Goal: Task Accomplishment & Management: Manage account settings

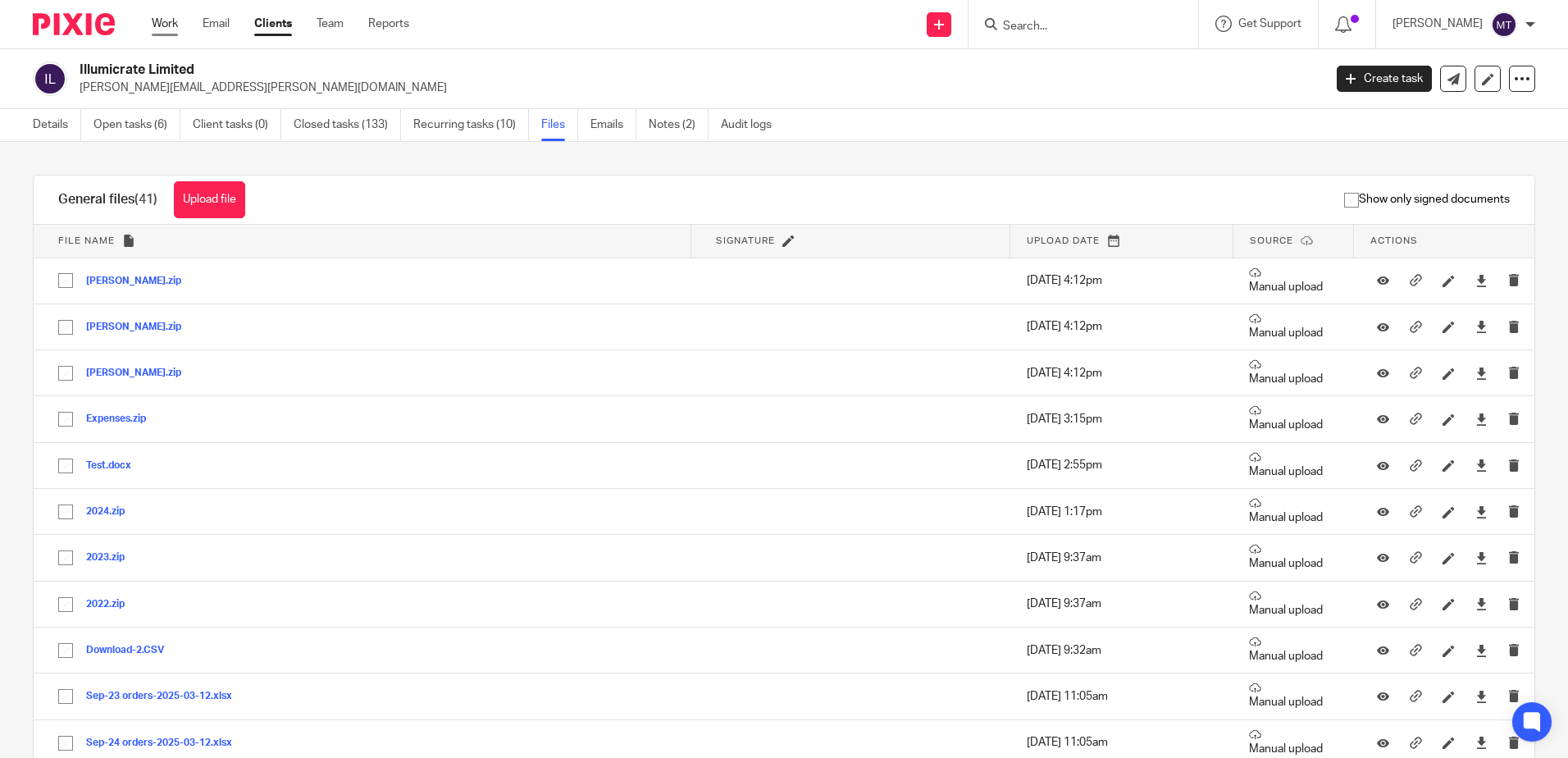
click at [167, 21] on link "Work" at bounding box center [165, 24] width 26 height 16
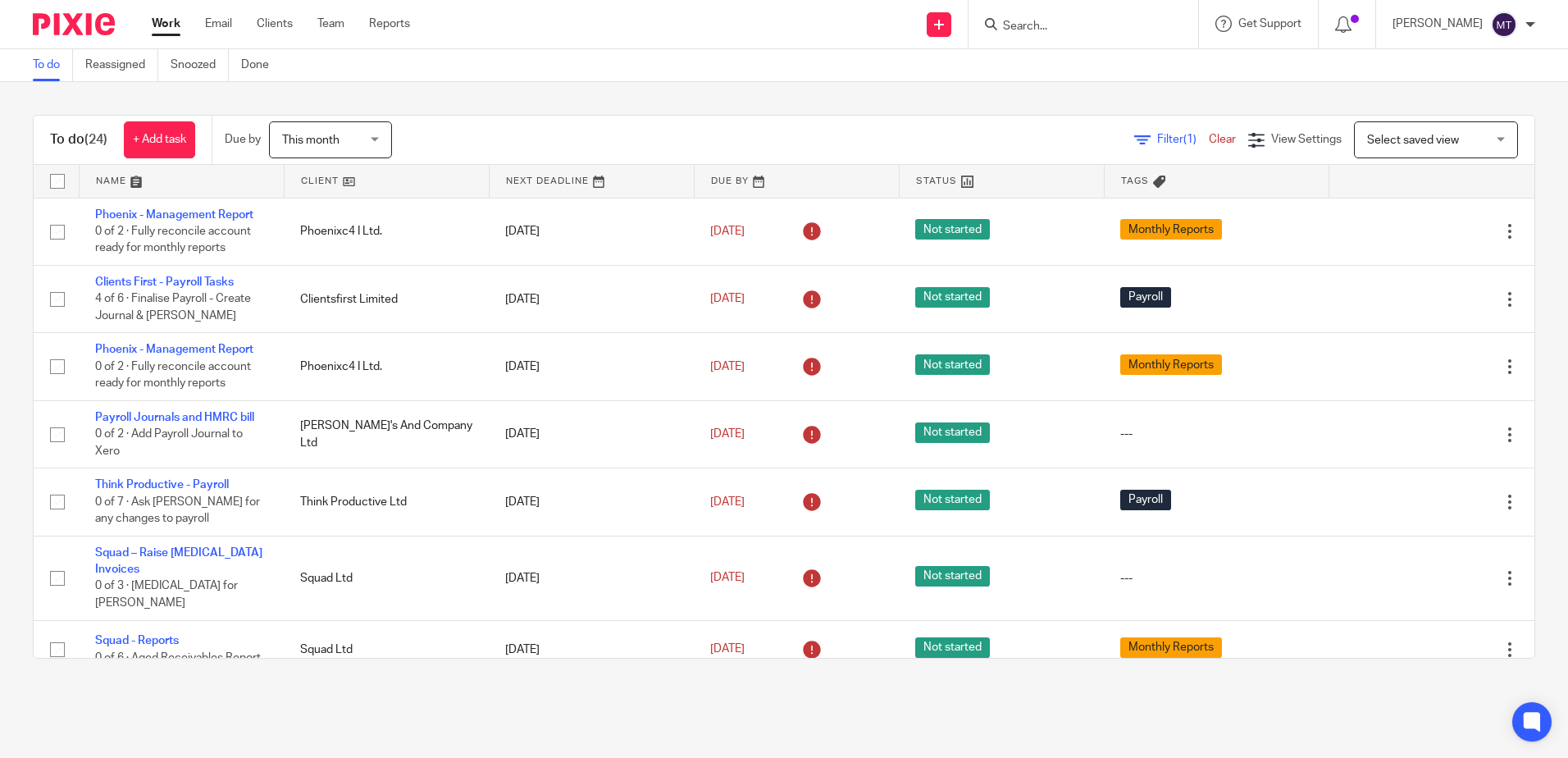
click at [308, 182] on link at bounding box center [386, 182] width 205 height 33
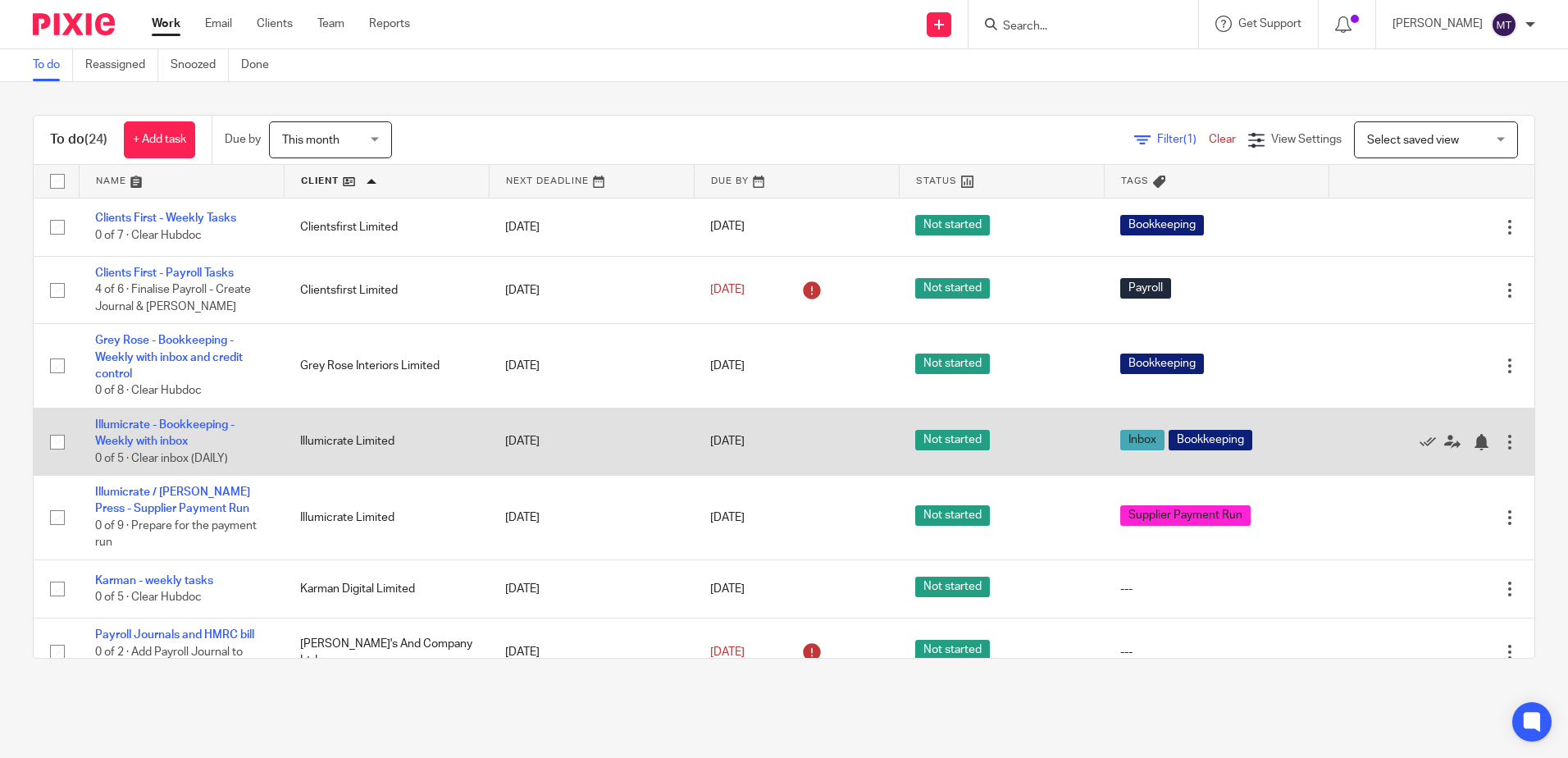
scroll to position [82, 0]
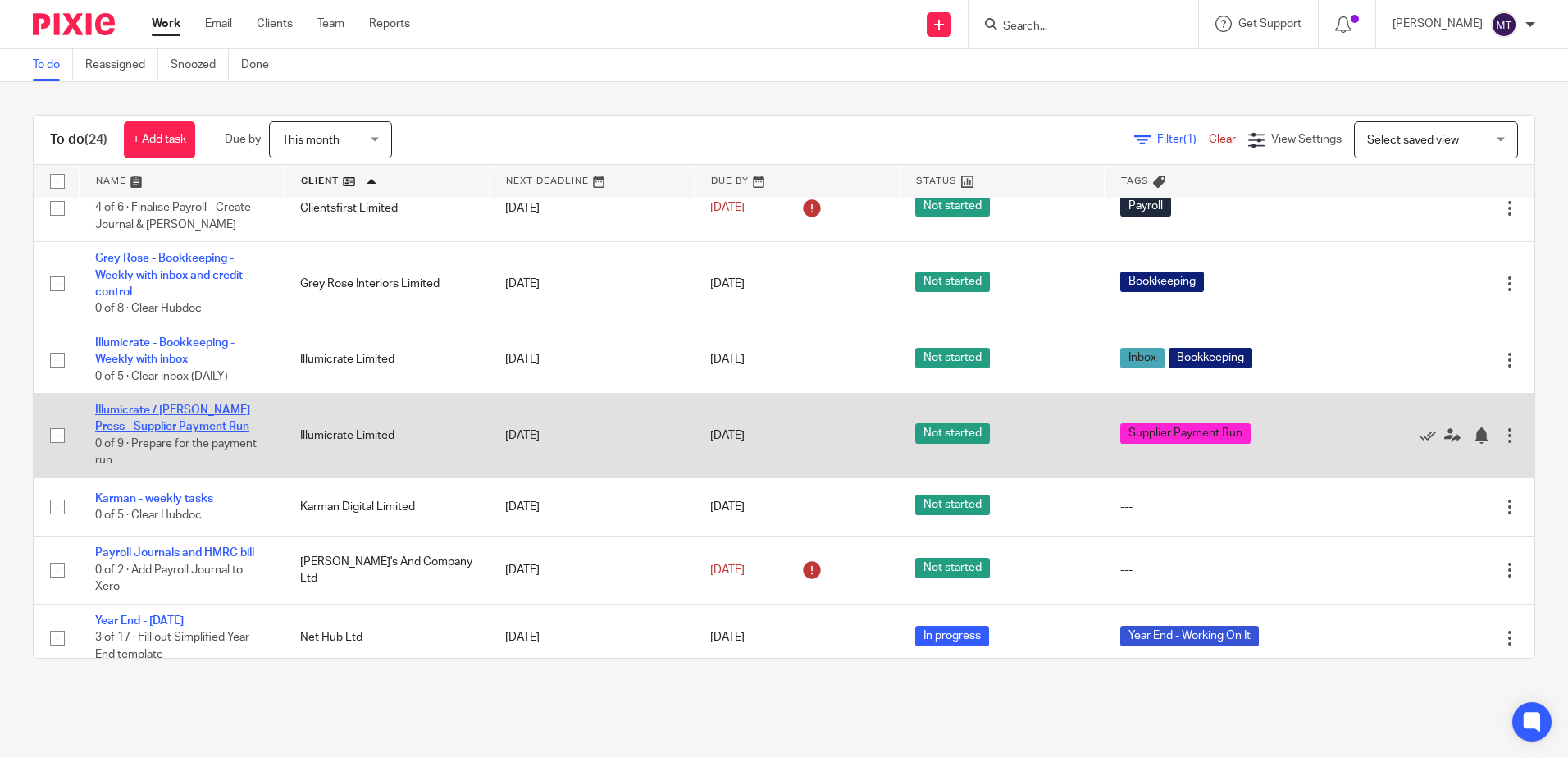
click at [144, 422] on link "Illumicrate / [PERSON_NAME] Press - Supplier Payment Run" at bounding box center [173, 418] width 155 height 28
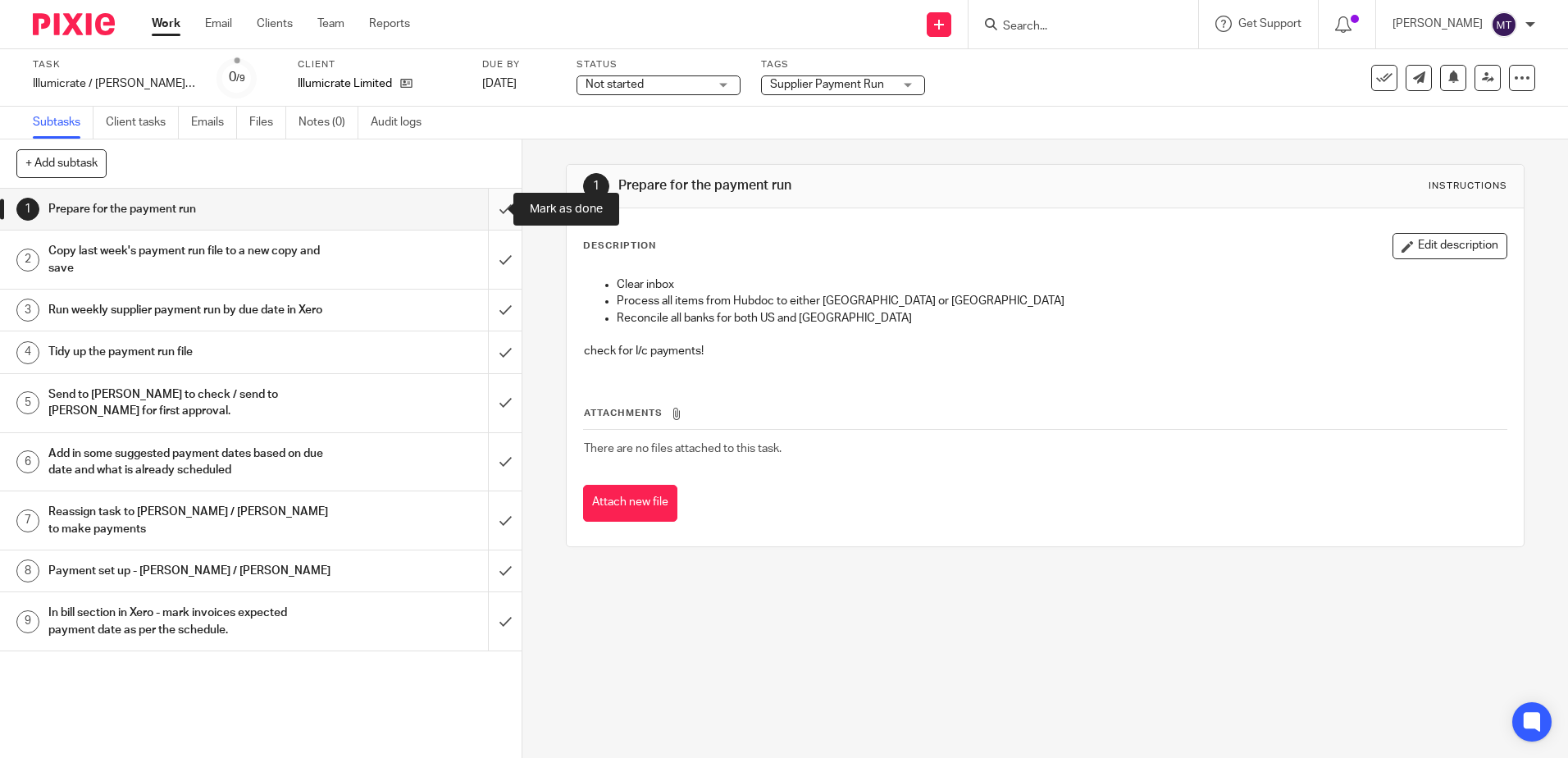
click at [486, 208] on input "submit" at bounding box center [261, 210] width 522 height 41
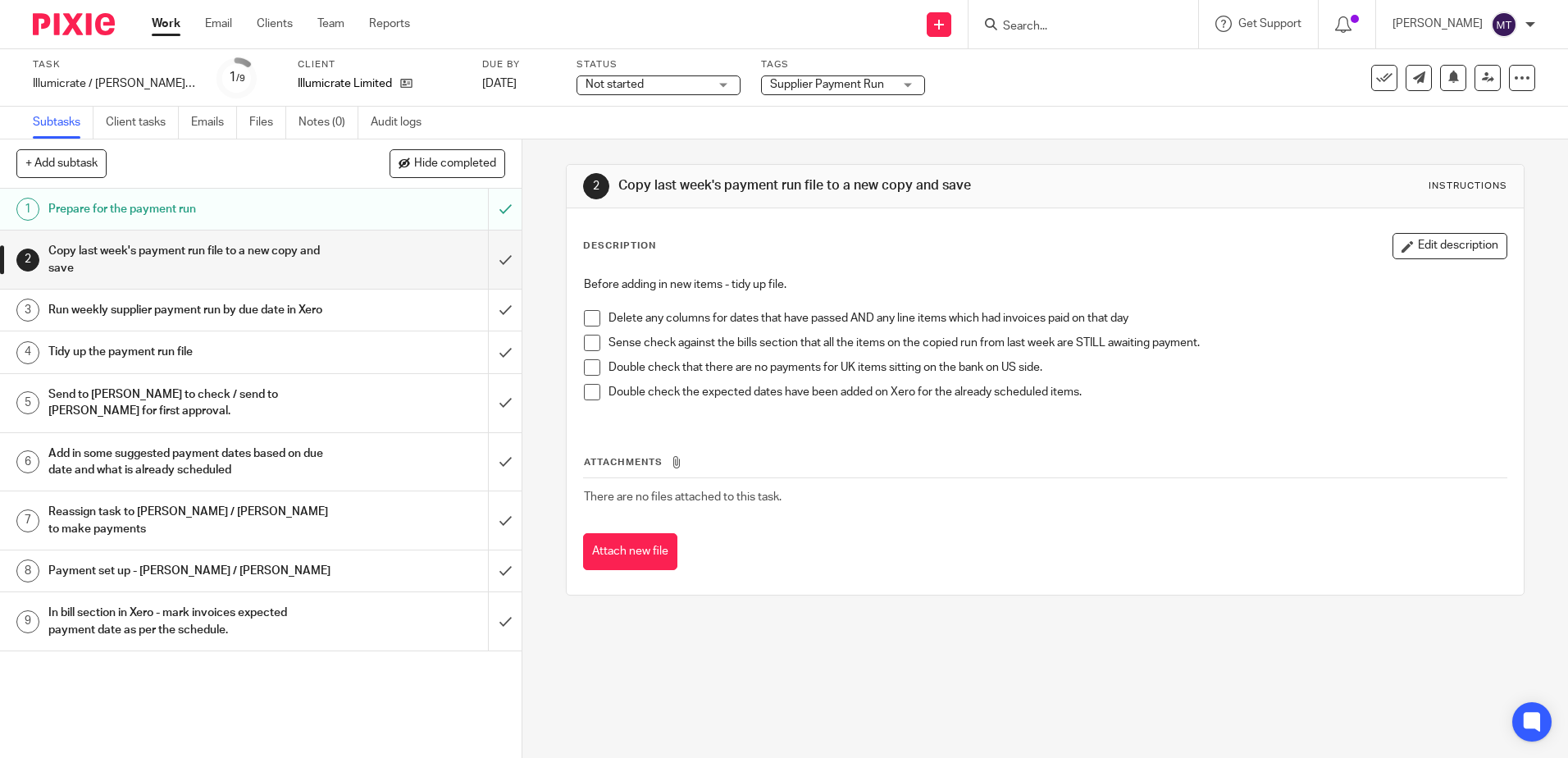
click at [588, 317] on span at bounding box center [593, 318] width 16 height 16
click at [585, 341] on span at bounding box center [593, 343] width 16 height 16
click at [590, 368] on span at bounding box center [593, 367] width 16 height 16
click at [588, 390] on span at bounding box center [593, 392] width 16 height 16
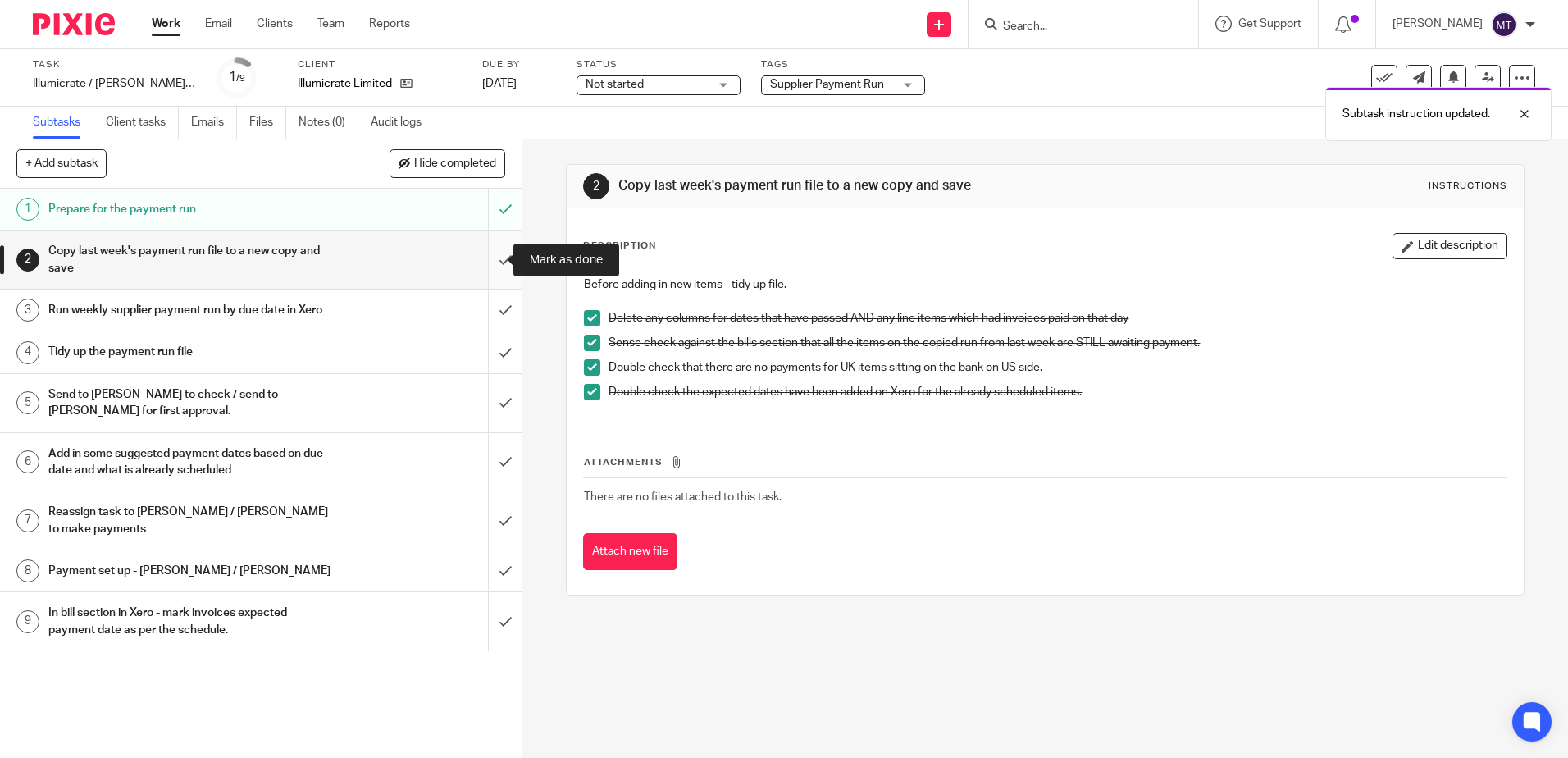
click at [487, 262] on input "submit" at bounding box center [261, 259] width 522 height 58
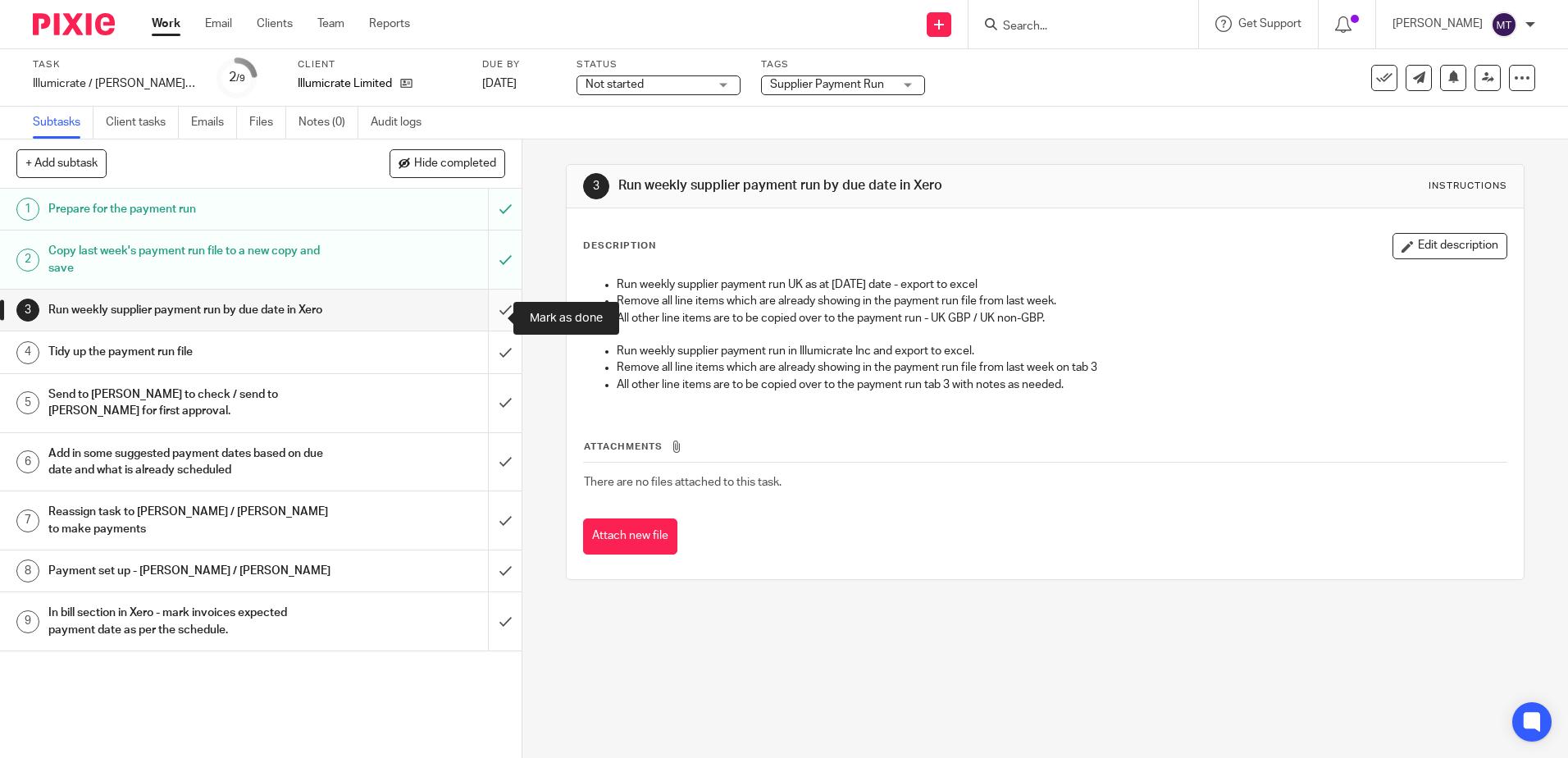
click at [489, 316] on input "submit" at bounding box center [261, 310] width 522 height 41
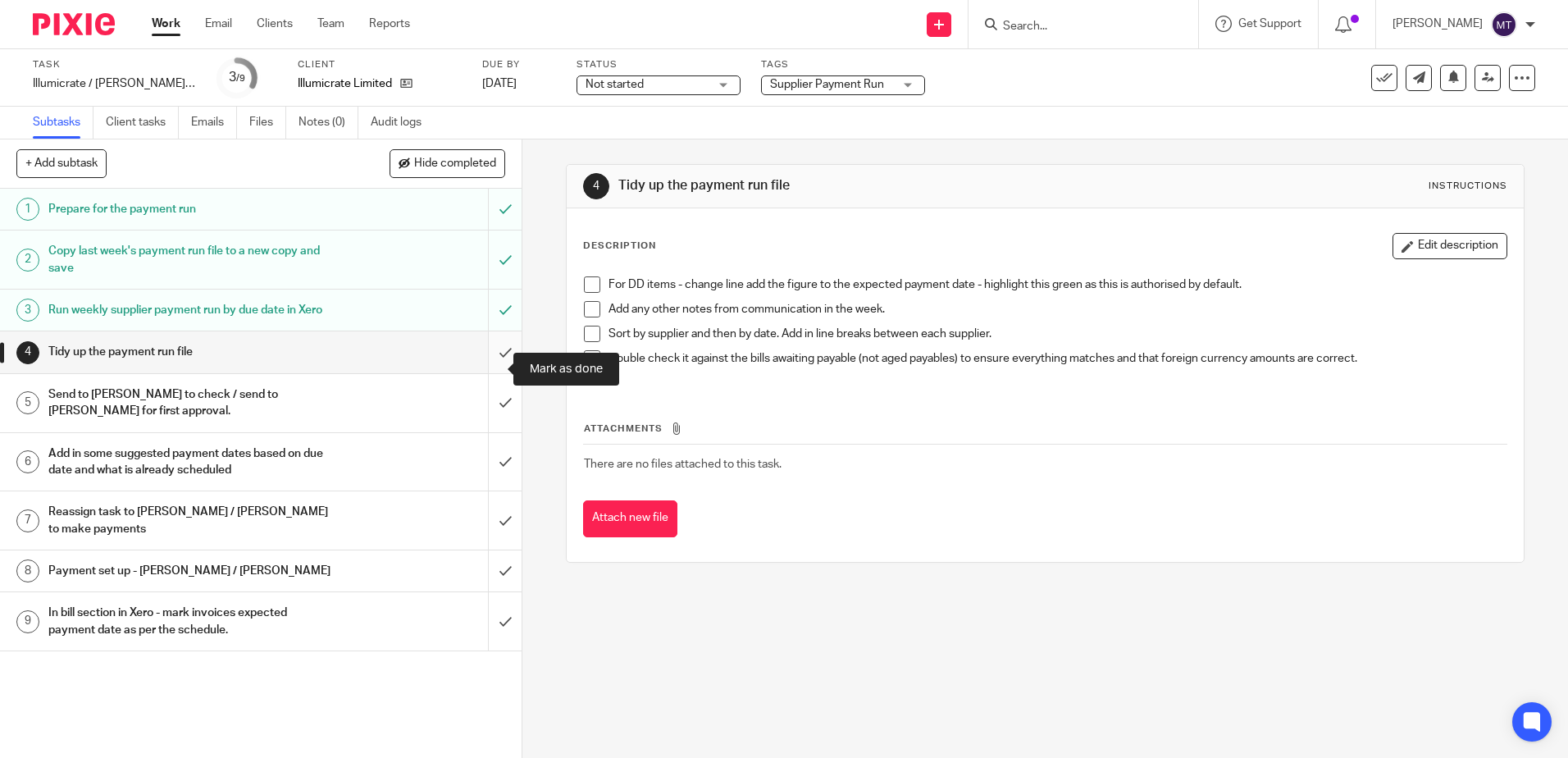
click at [488, 369] on input "submit" at bounding box center [261, 352] width 522 height 41
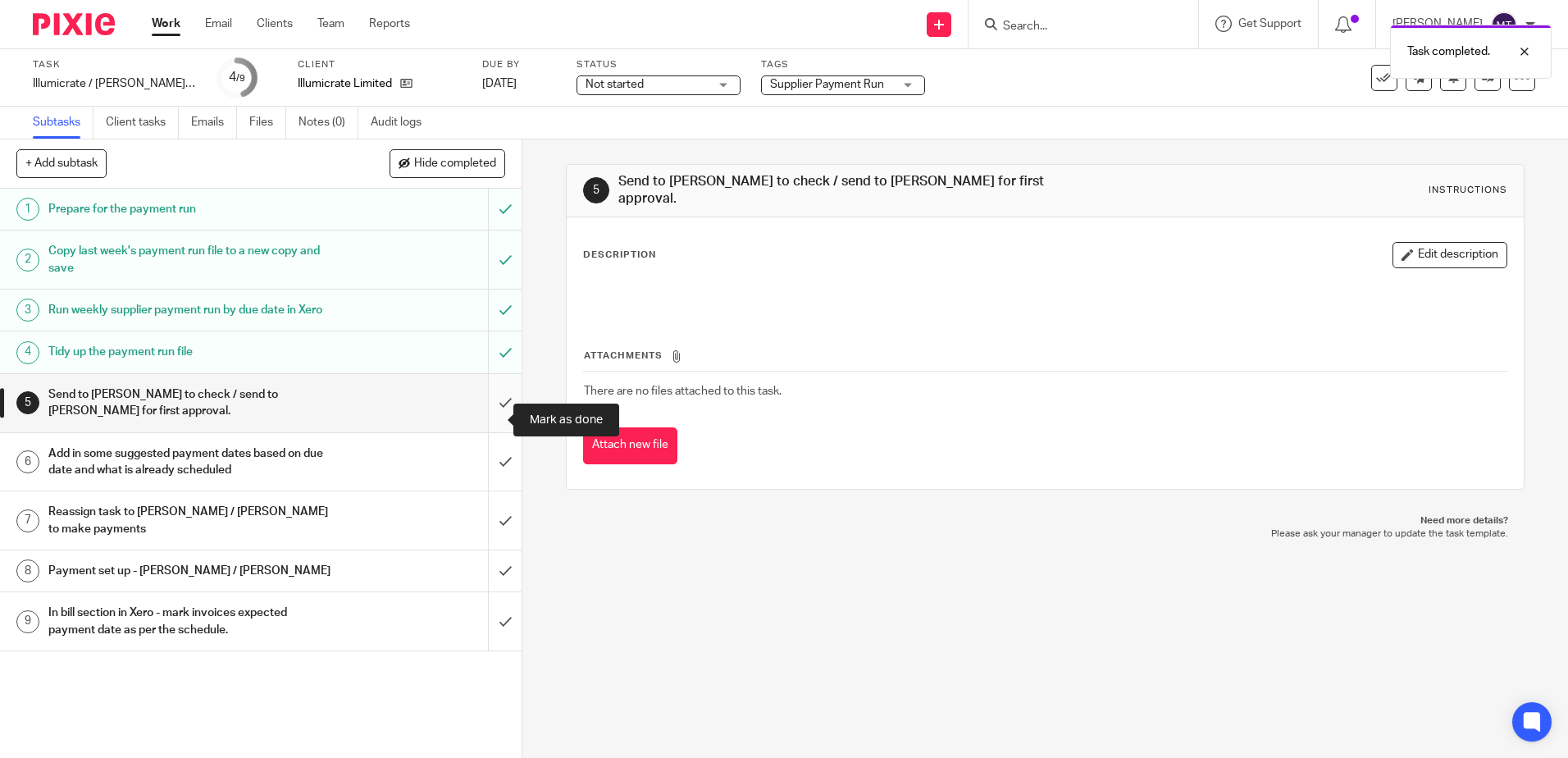
click at [488, 418] on input "submit" at bounding box center [261, 403] width 522 height 58
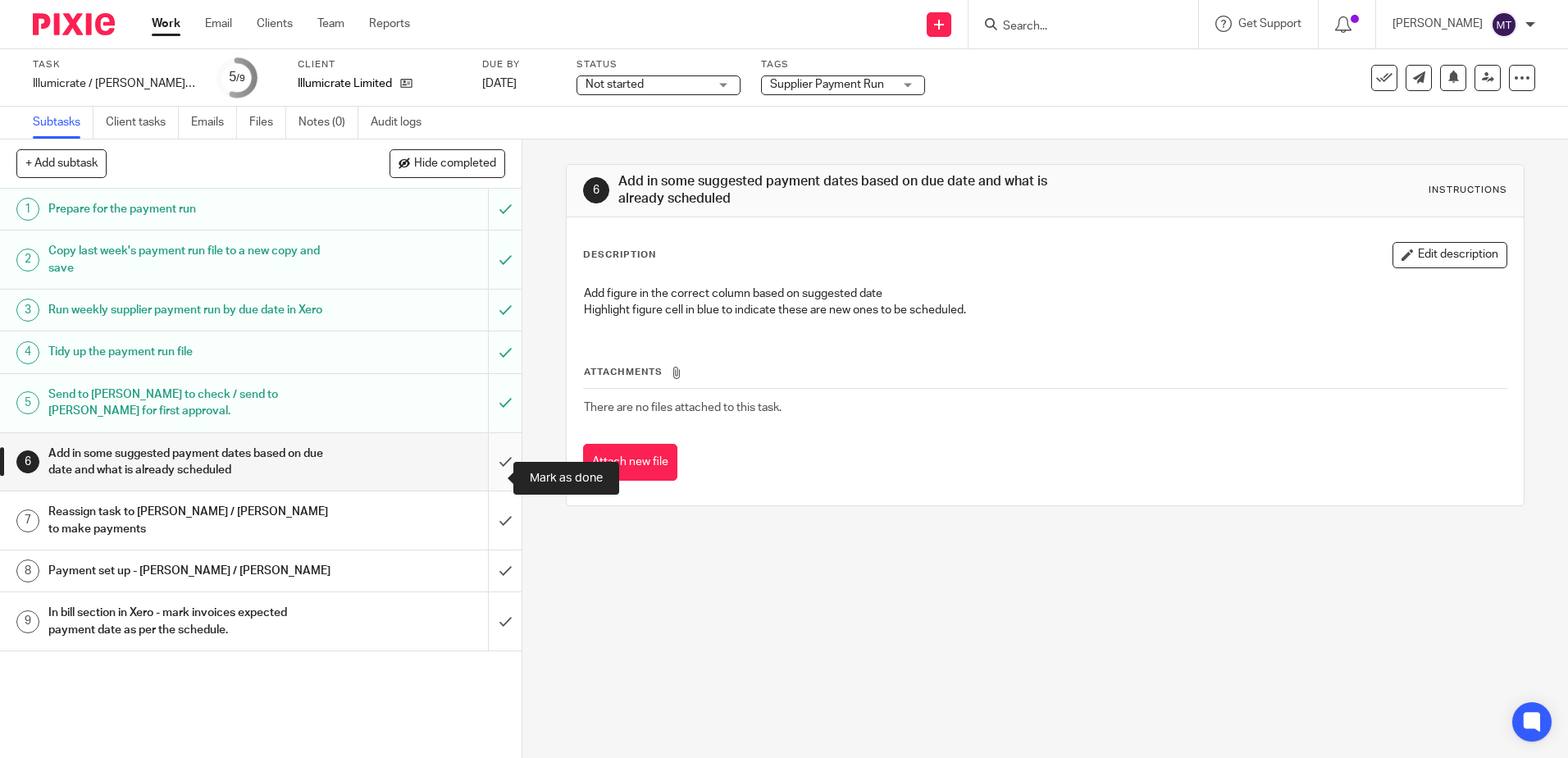
click at [486, 478] on input "submit" at bounding box center [261, 462] width 522 height 58
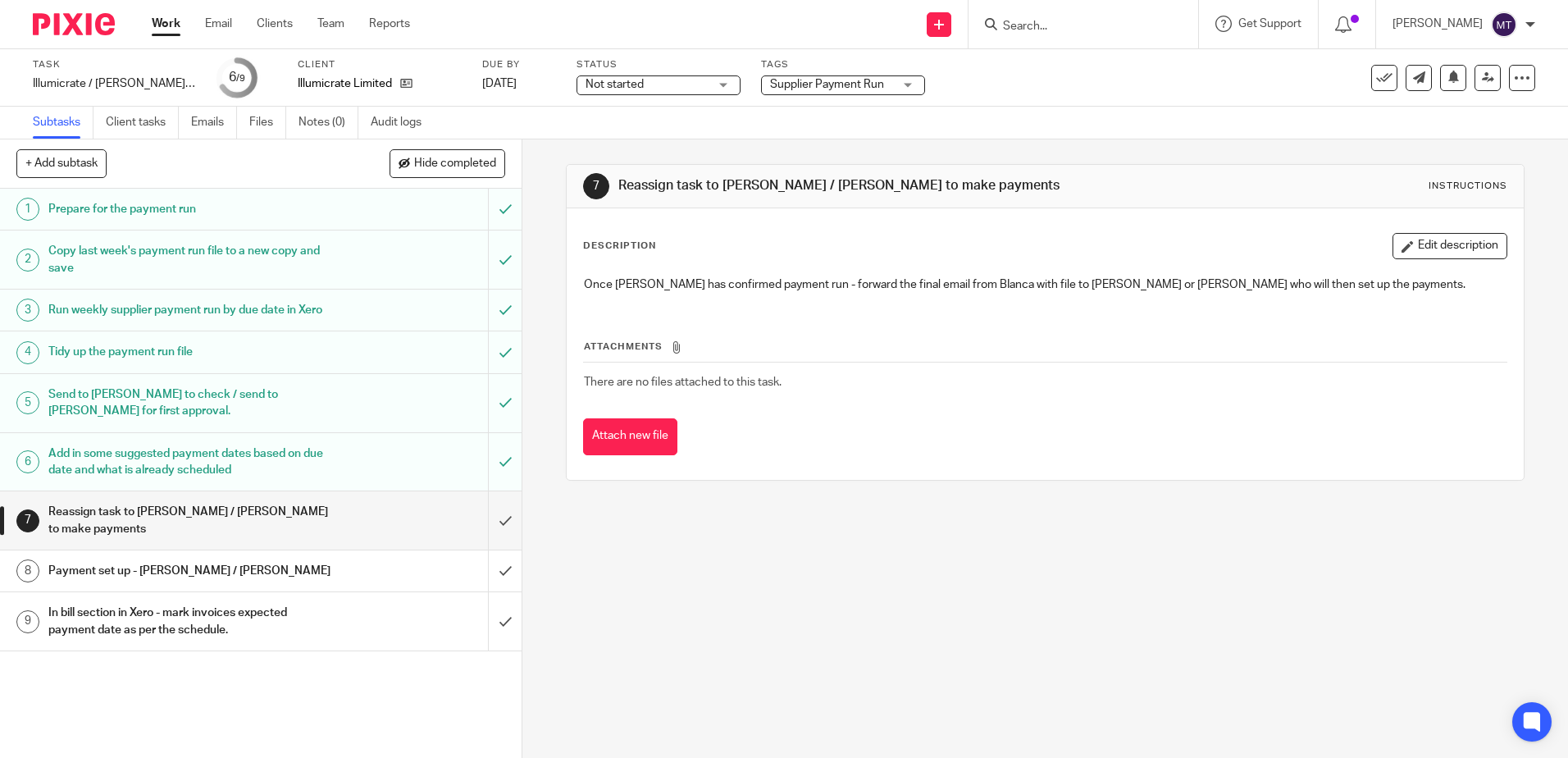
click at [166, 18] on link "Work" at bounding box center [166, 24] width 29 height 16
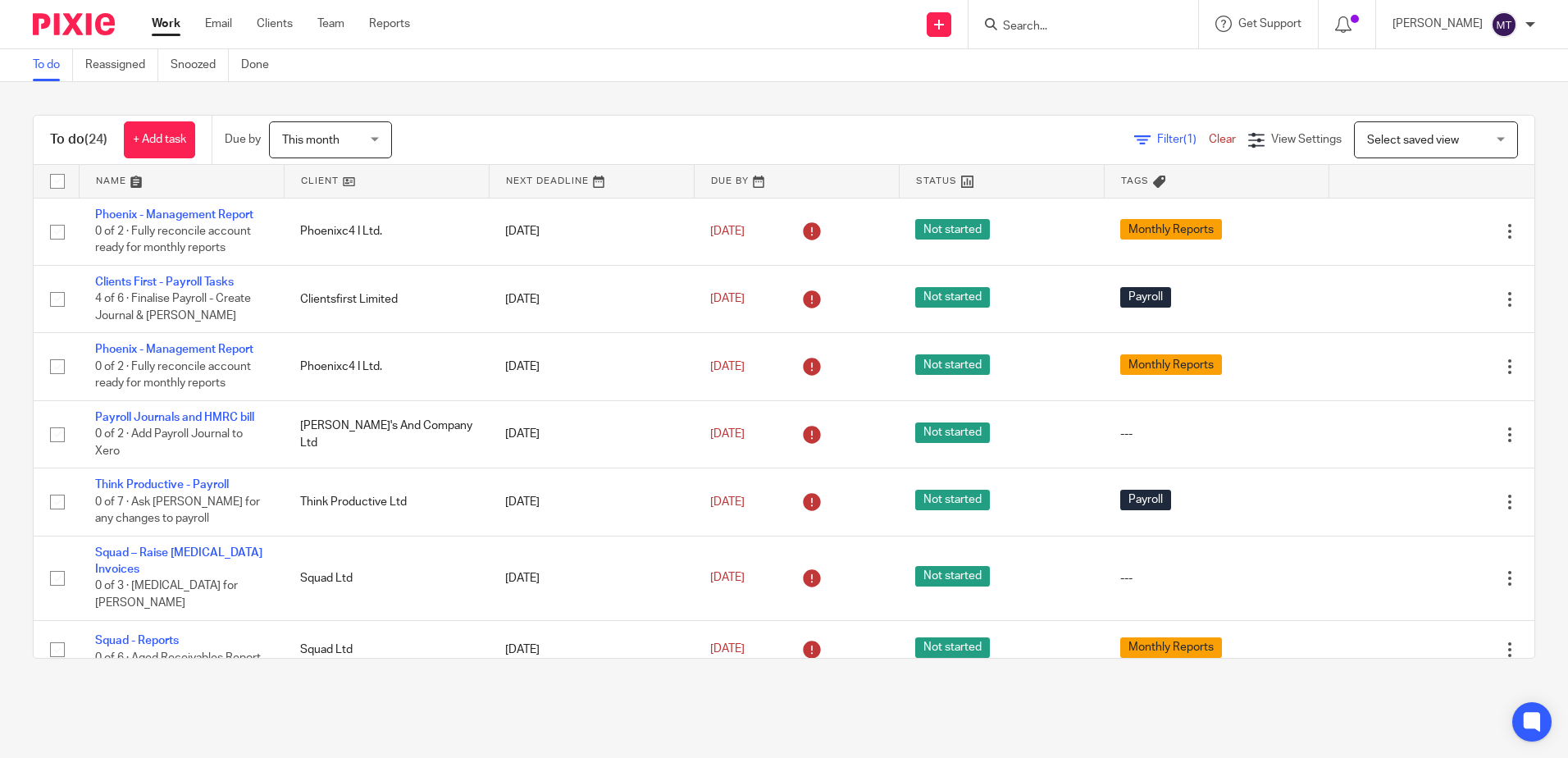
click at [312, 177] on link at bounding box center [386, 182] width 205 height 33
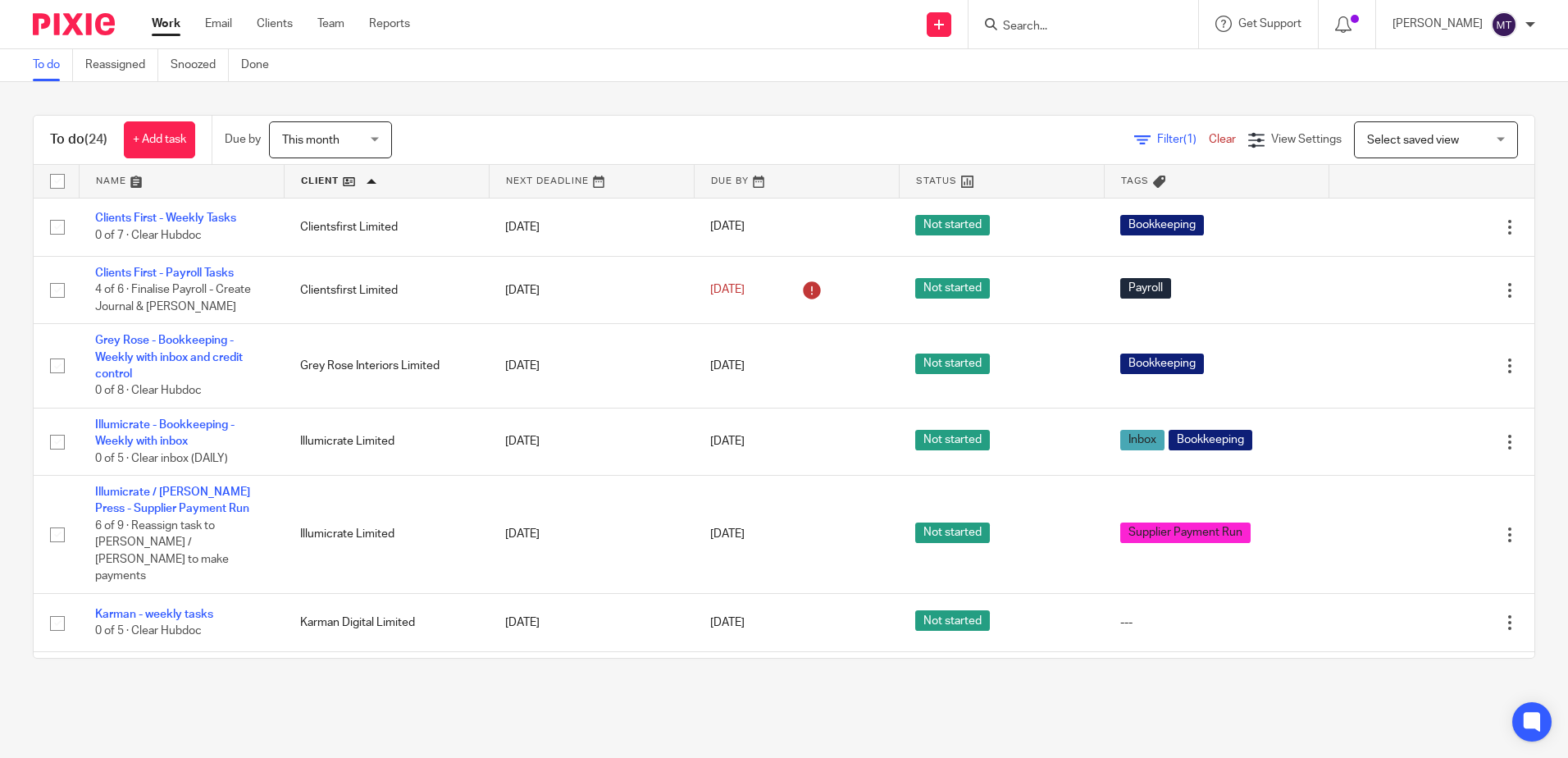
click at [1040, 20] on input "Search" at bounding box center [1076, 27] width 148 height 15
type input "daphne"
click button "submit" at bounding box center [0, 0] width 0 height 0
click at [1068, 62] on link at bounding box center [1100, 64] width 204 height 25
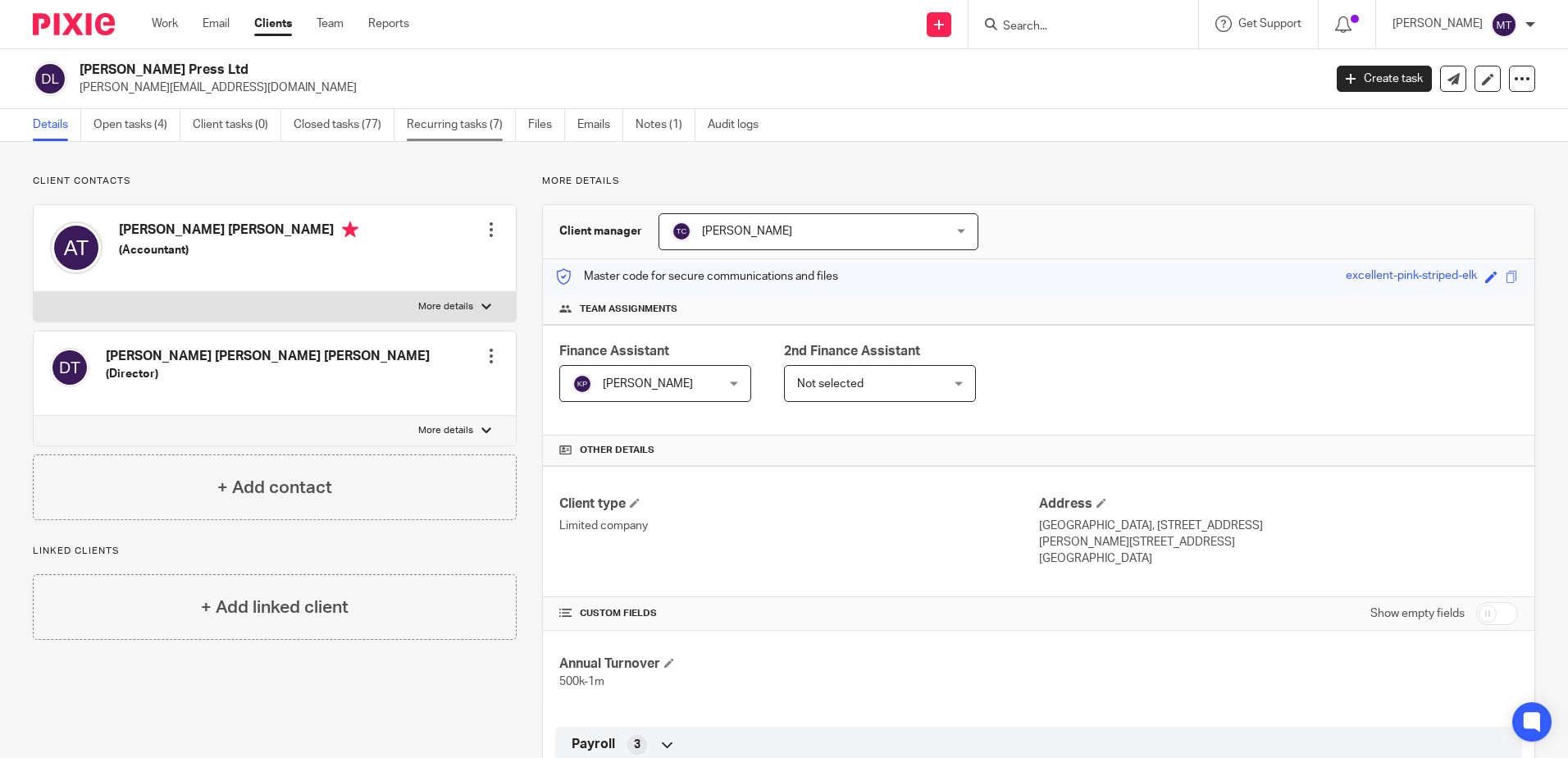
click at [437, 127] on link "Recurring tasks (7)" at bounding box center [461, 125] width 109 height 32
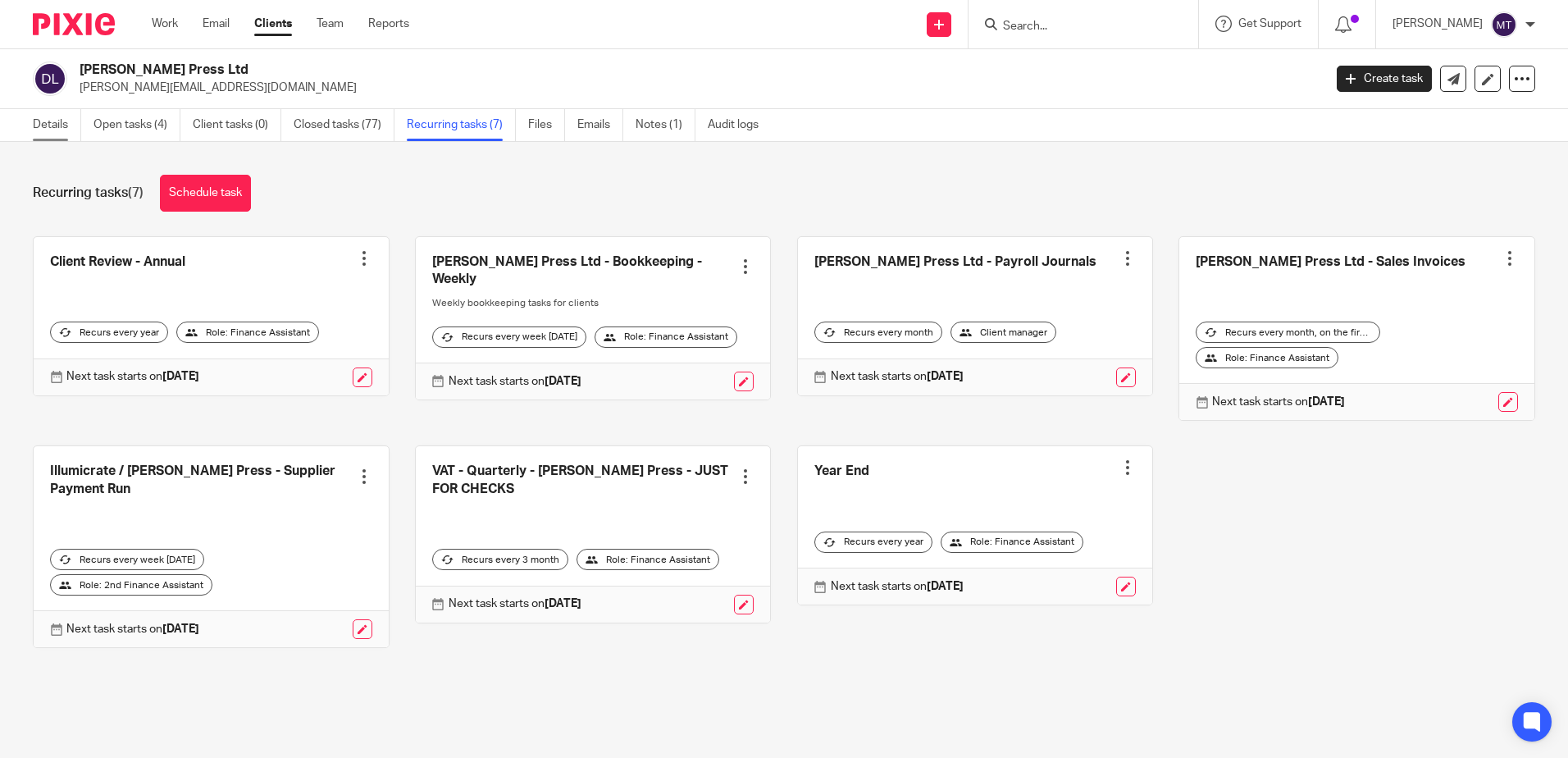
click at [55, 125] on link "Details" at bounding box center [57, 125] width 48 height 32
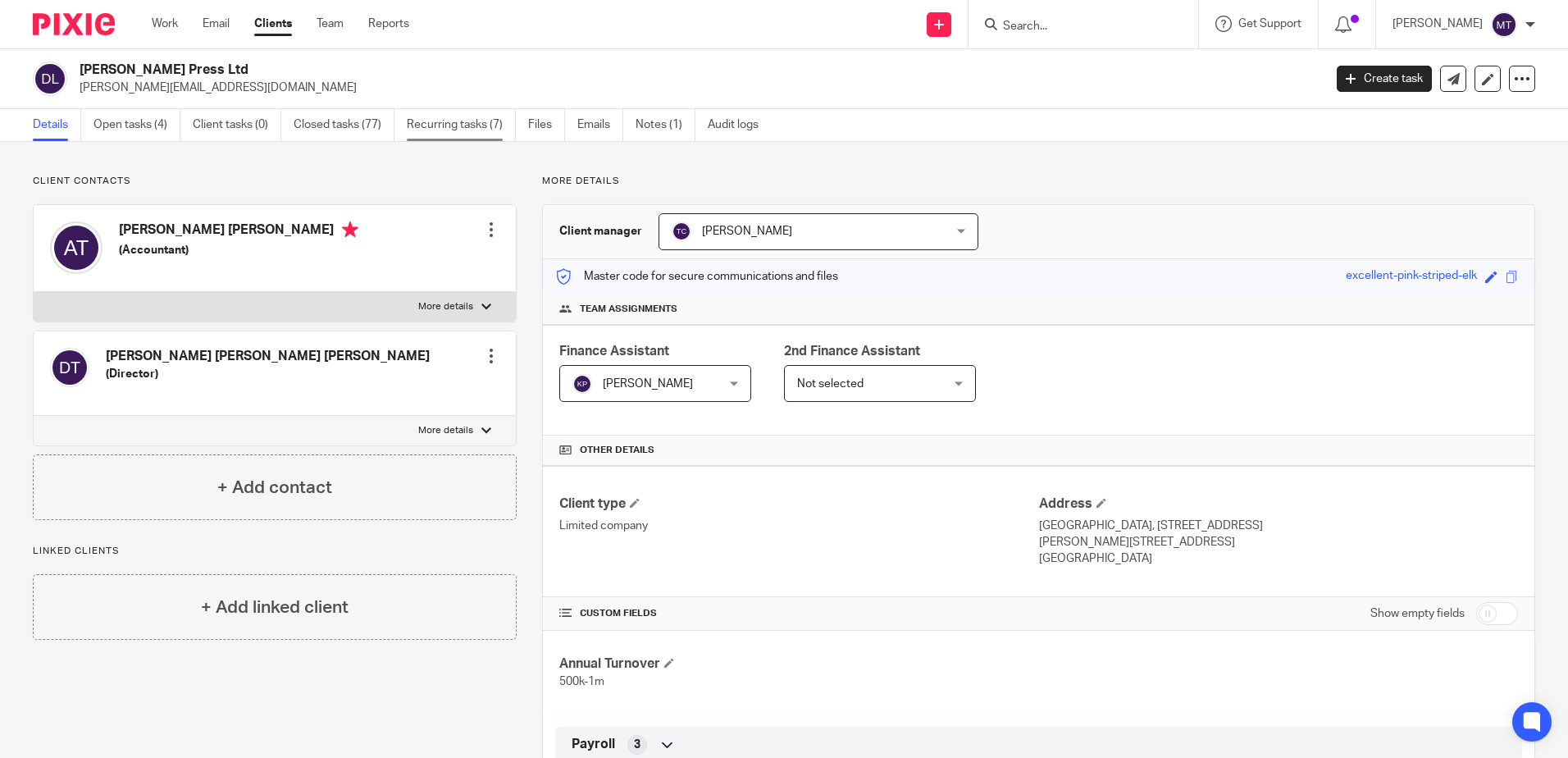
click at [442, 121] on link "Recurring tasks (7)" at bounding box center [461, 125] width 109 height 32
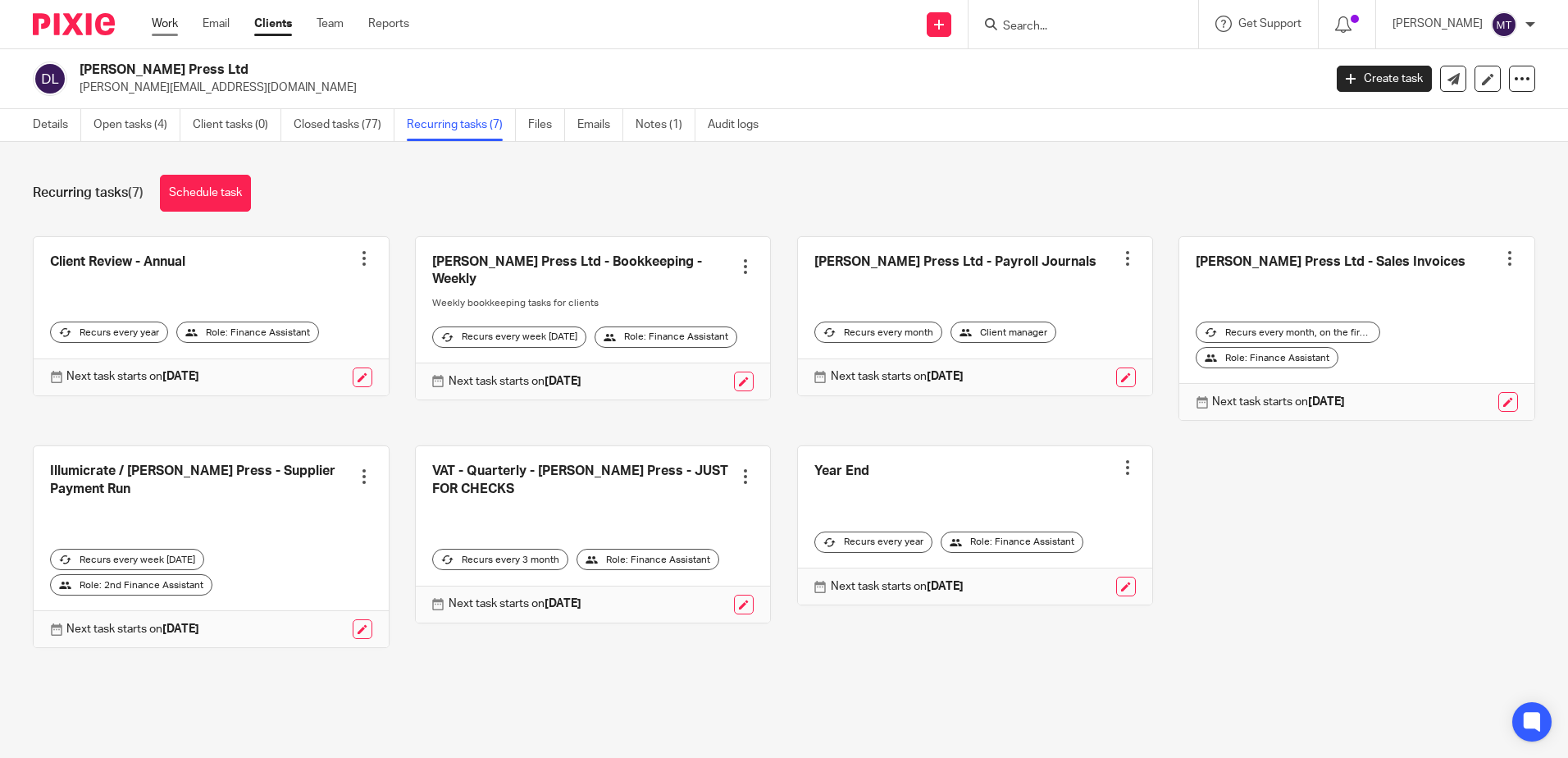
click at [170, 25] on link "Work" at bounding box center [165, 24] width 26 height 16
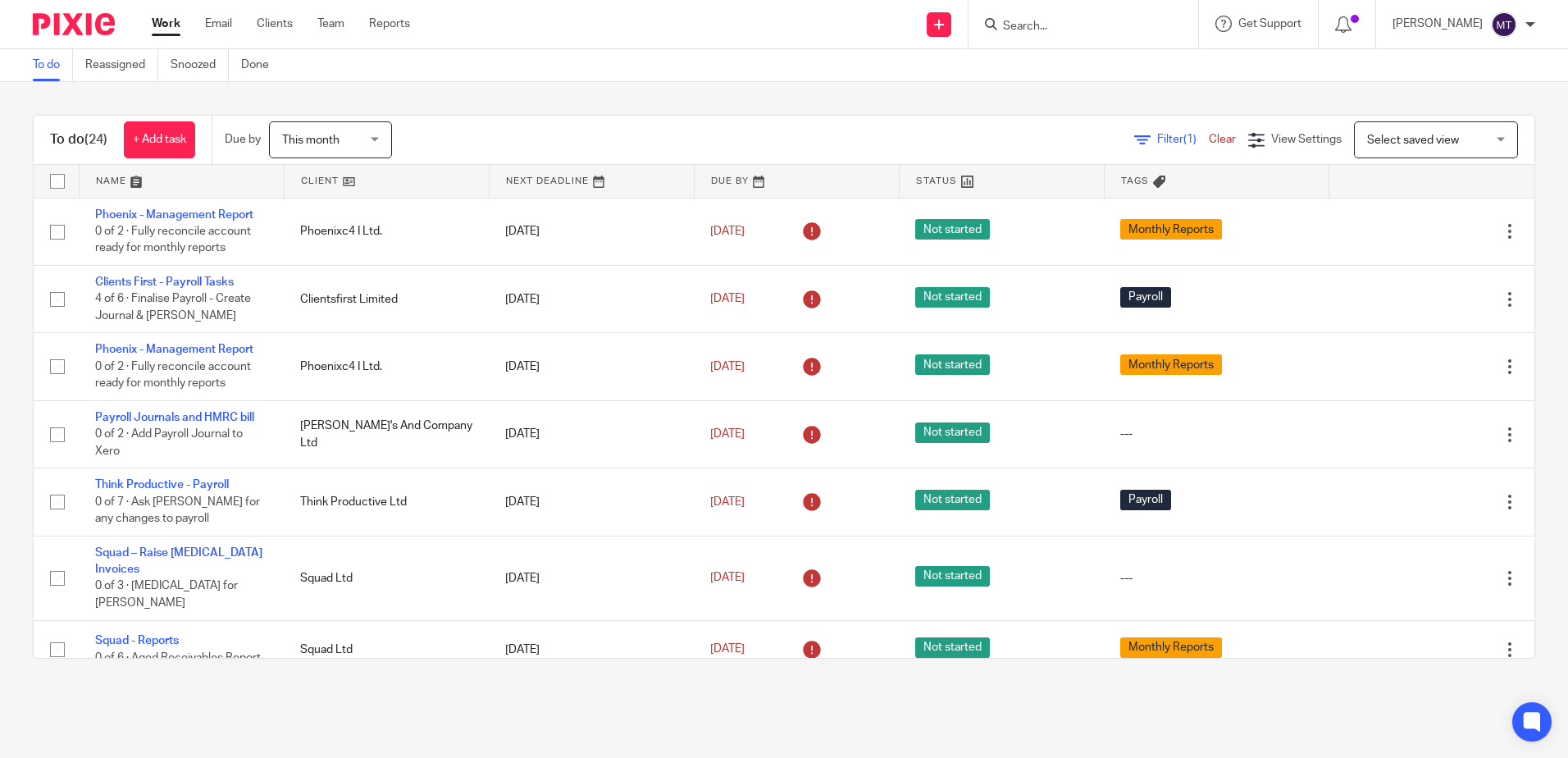
click at [307, 178] on link at bounding box center [386, 182] width 205 height 33
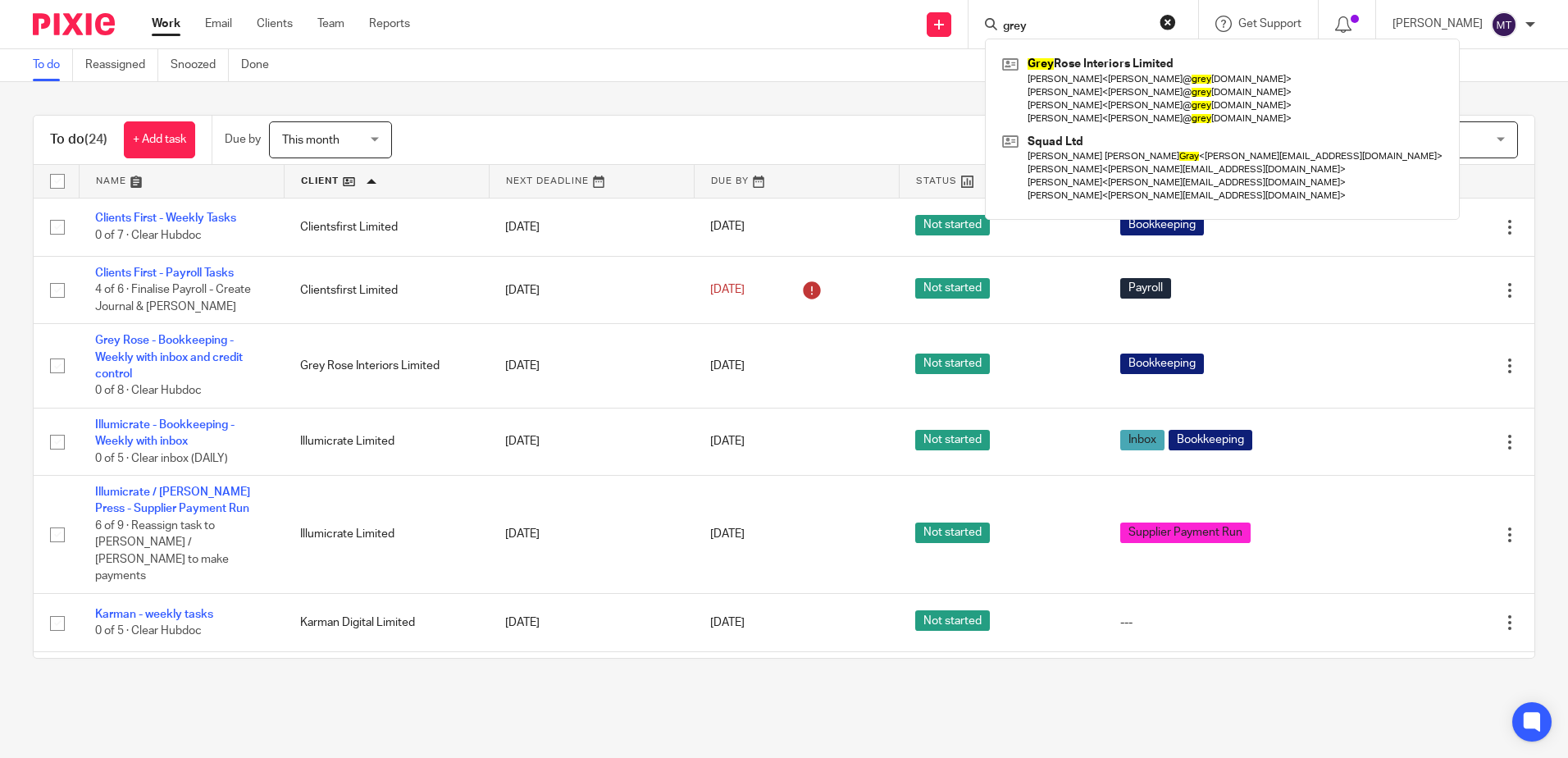
type input "grey"
click button "submit" at bounding box center [0, 0] width 0 height 0
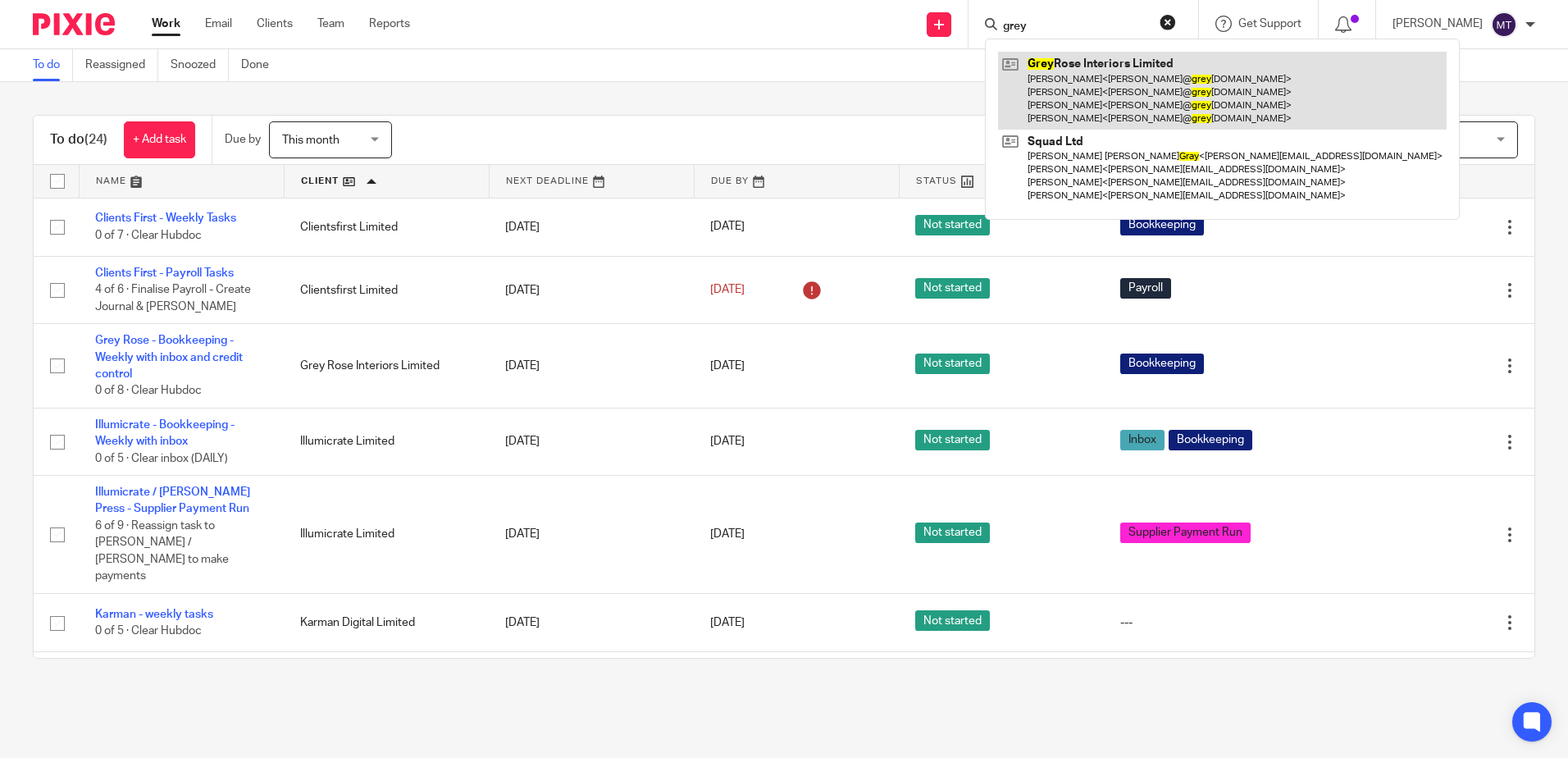
click at [1076, 90] on link at bounding box center [1223, 90] width 449 height 78
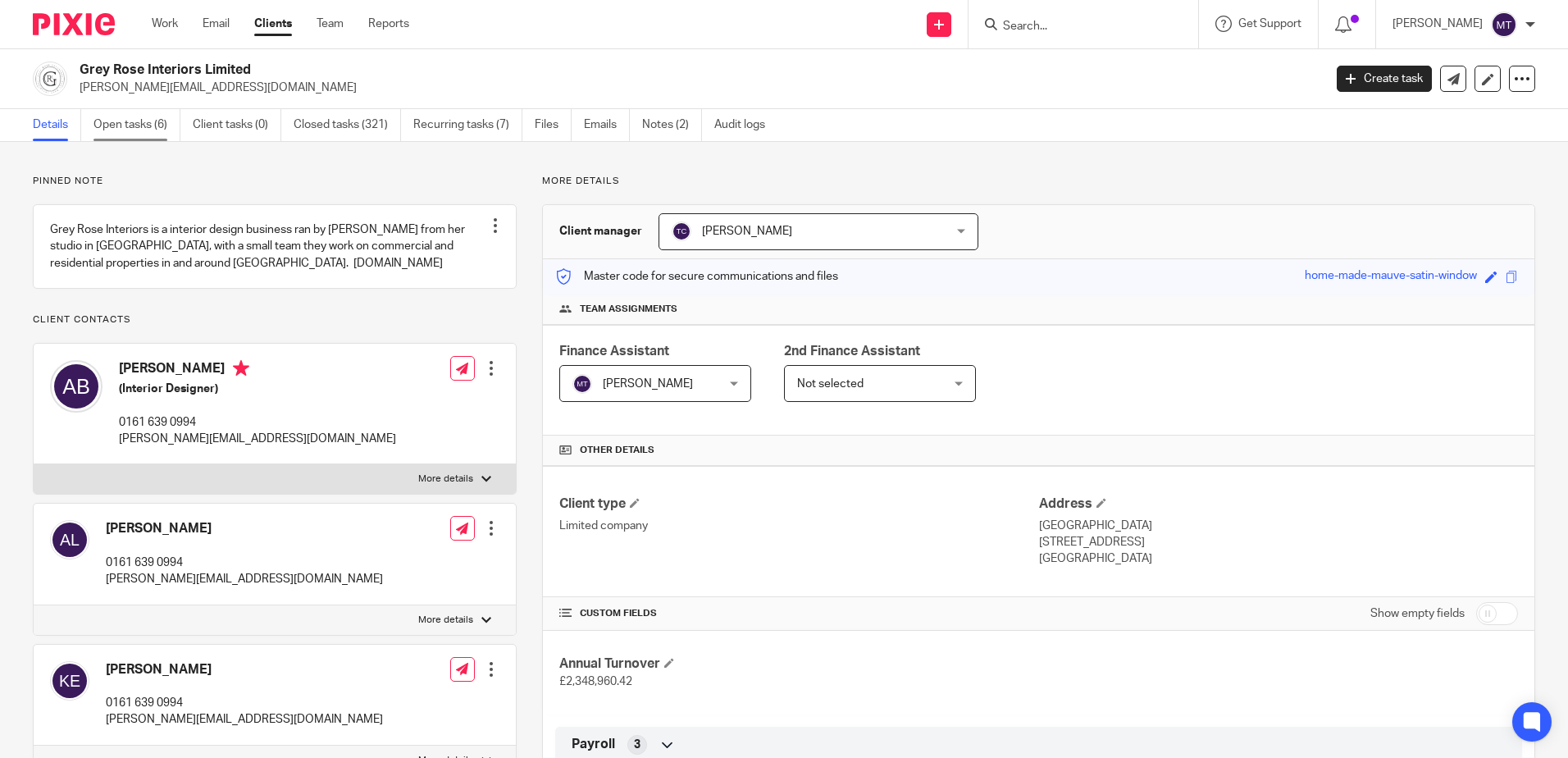
click at [128, 122] on link "Open tasks (6)" at bounding box center [137, 125] width 87 height 32
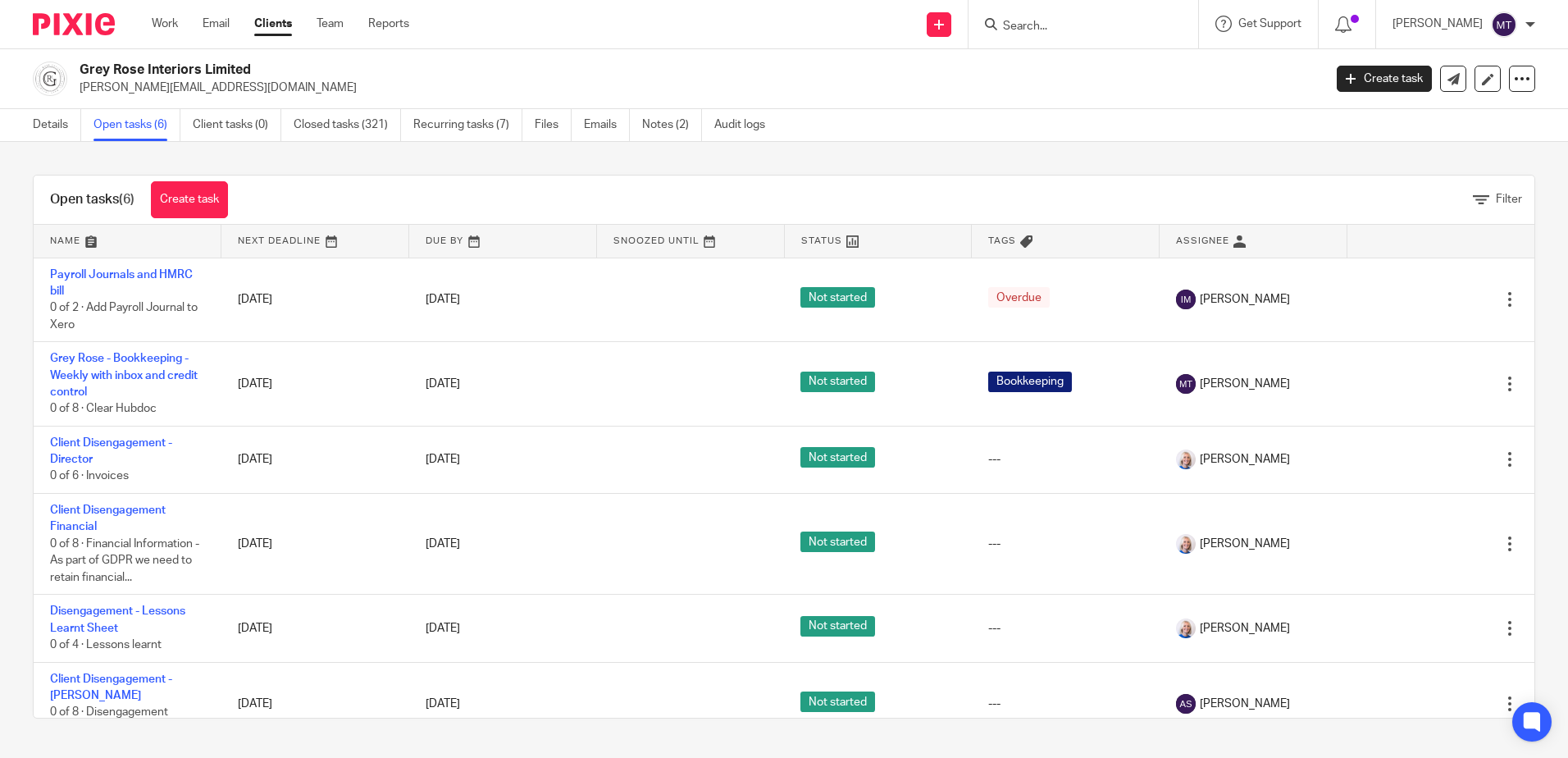
click at [134, 126] on link "Open tasks (6)" at bounding box center [137, 125] width 87 height 32
click at [170, 21] on link "Work" at bounding box center [165, 24] width 26 height 16
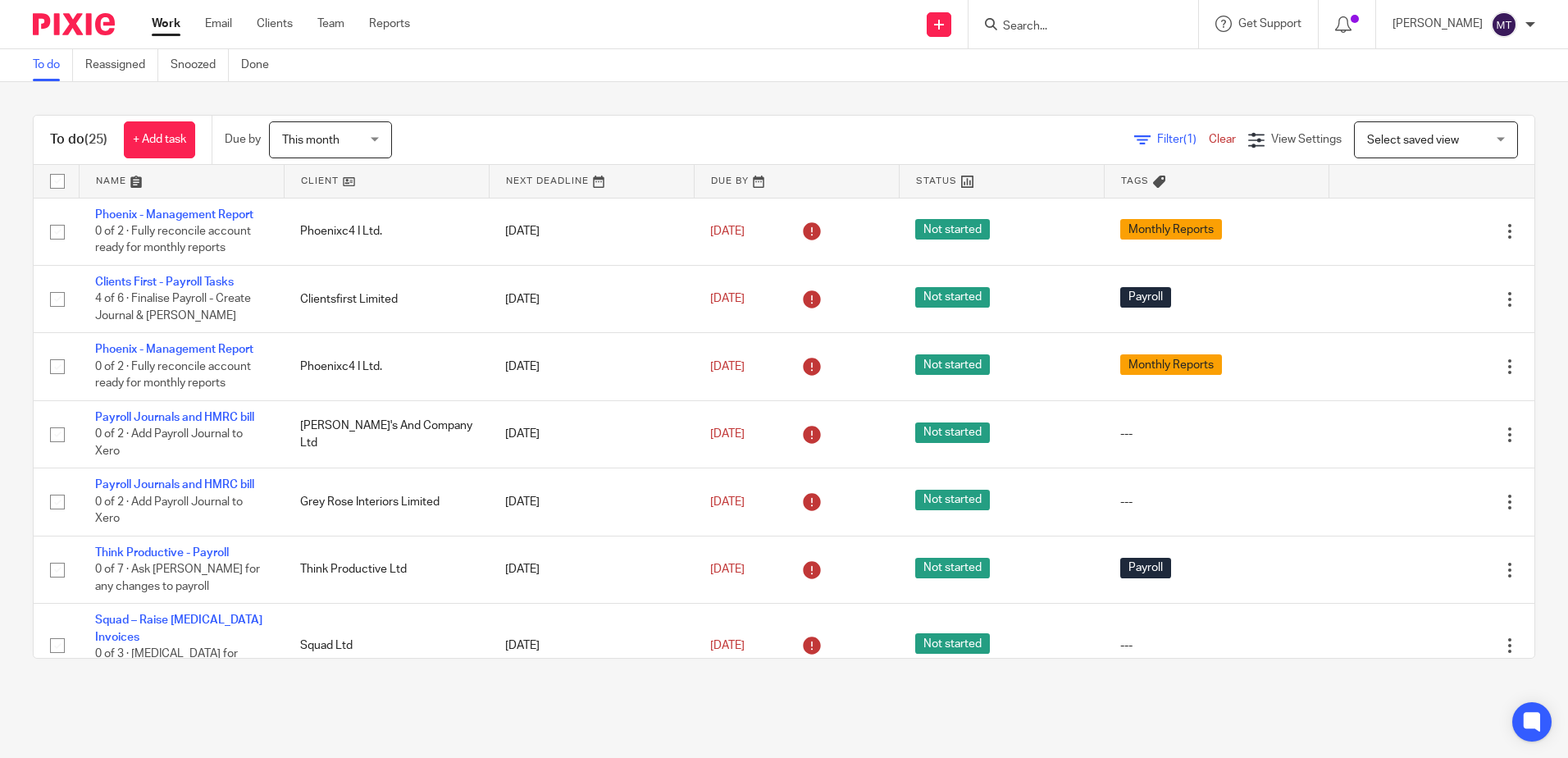
click at [314, 177] on link at bounding box center [386, 182] width 205 height 33
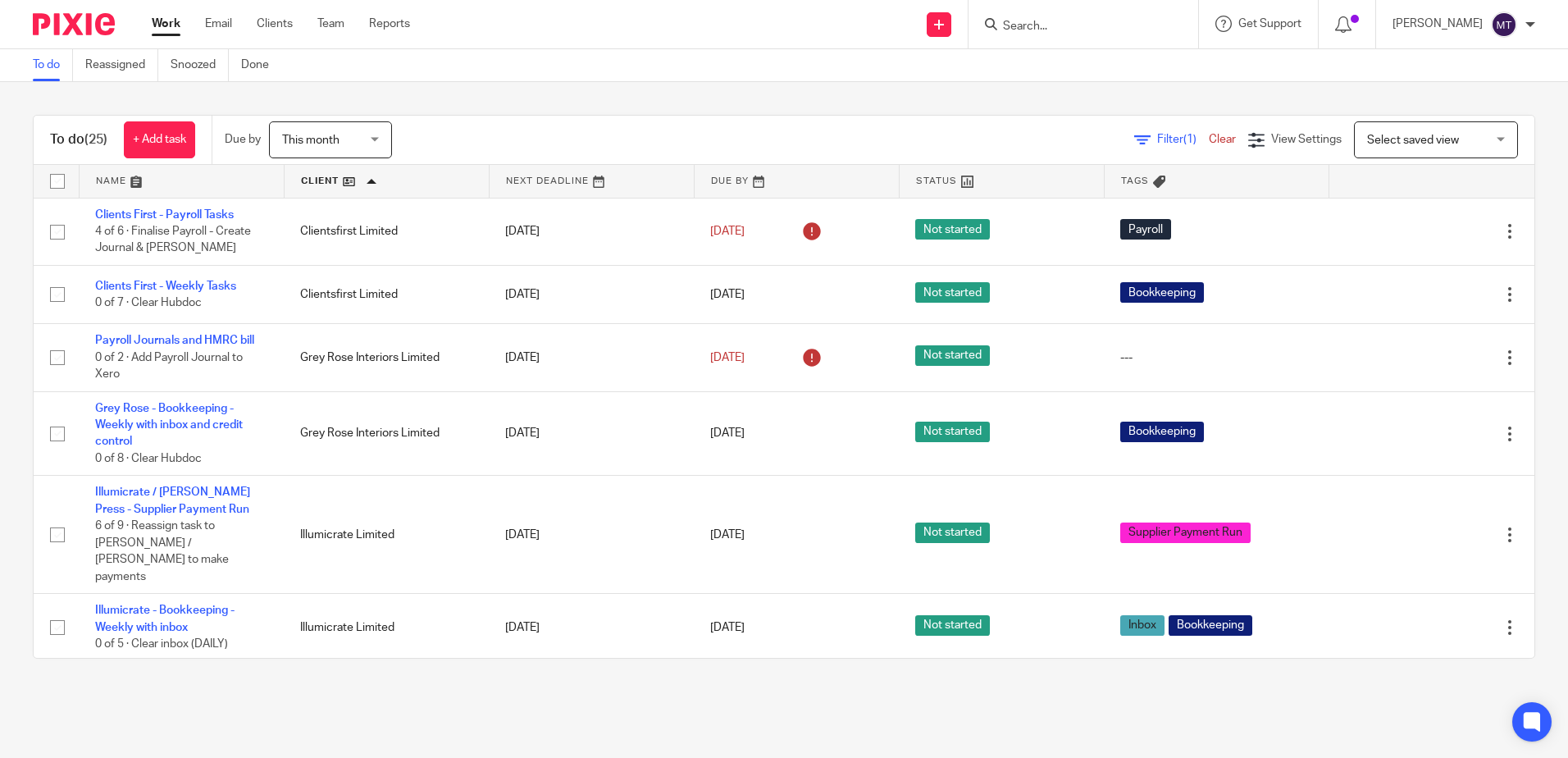
click at [302, 177] on link at bounding box center [386, 182] width 205 height 33
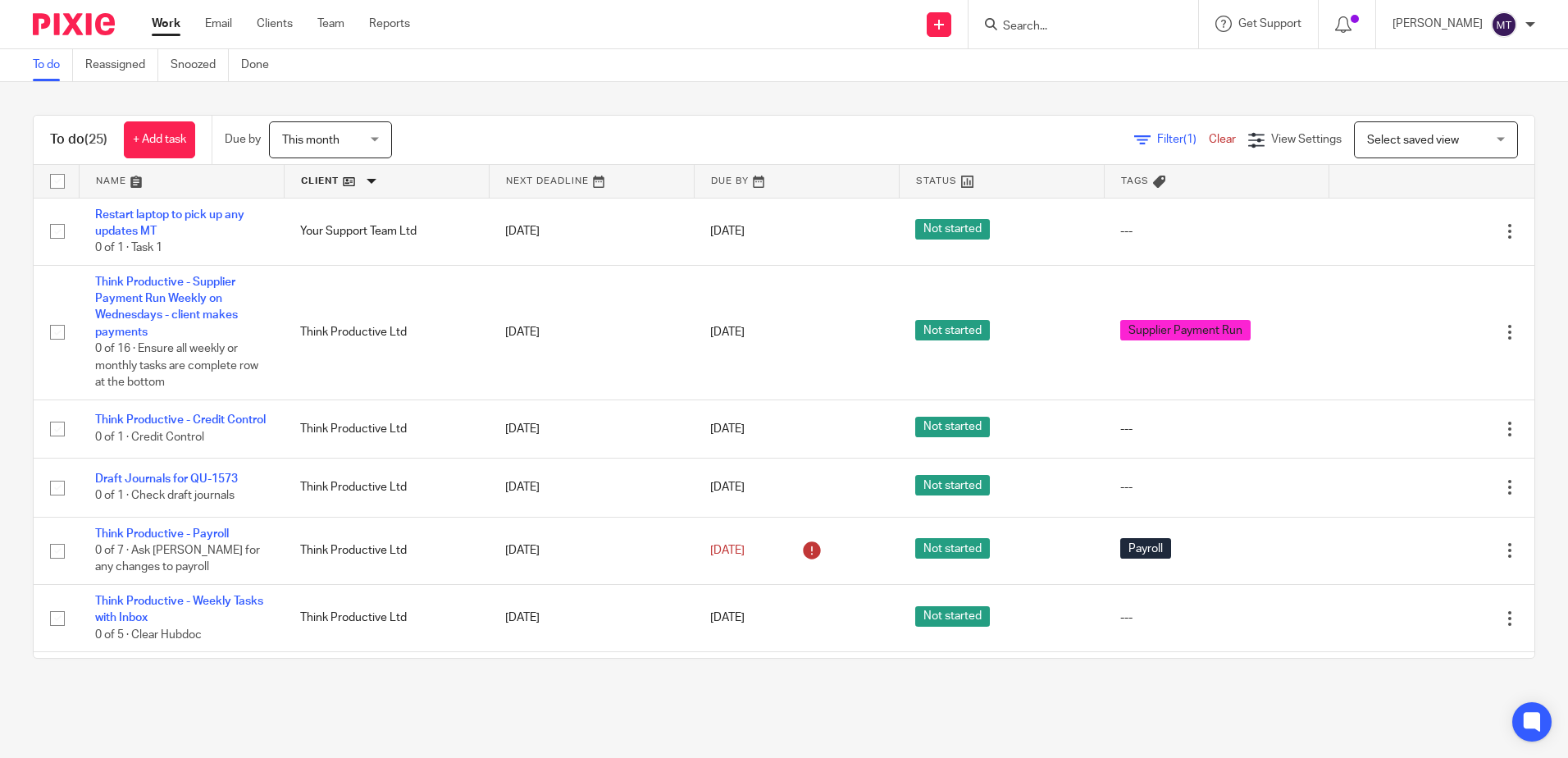
click at [303, 179] on link at bounding box center [386, 182] width 205 height 33
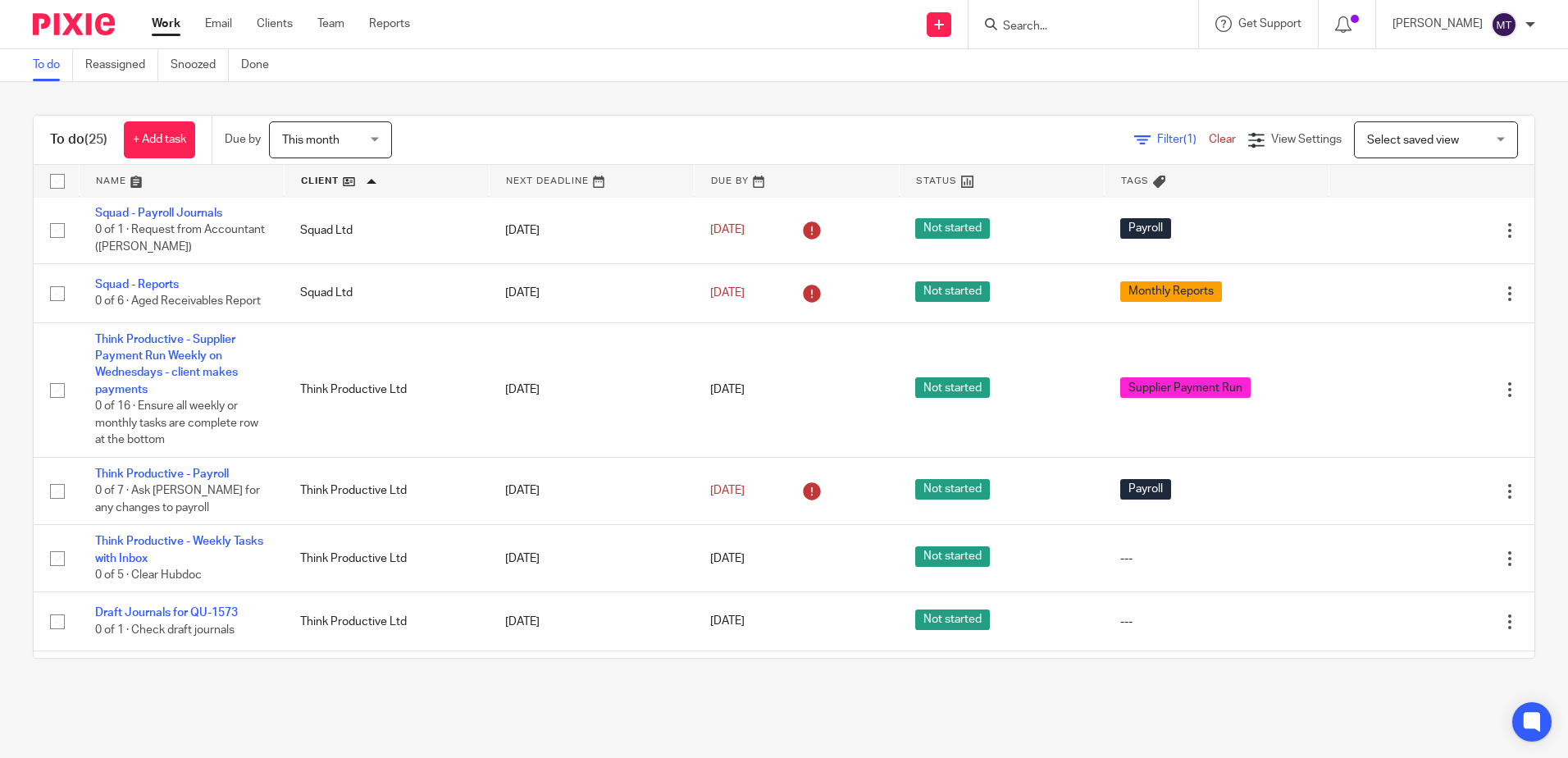
scroll to position [1231, 0]
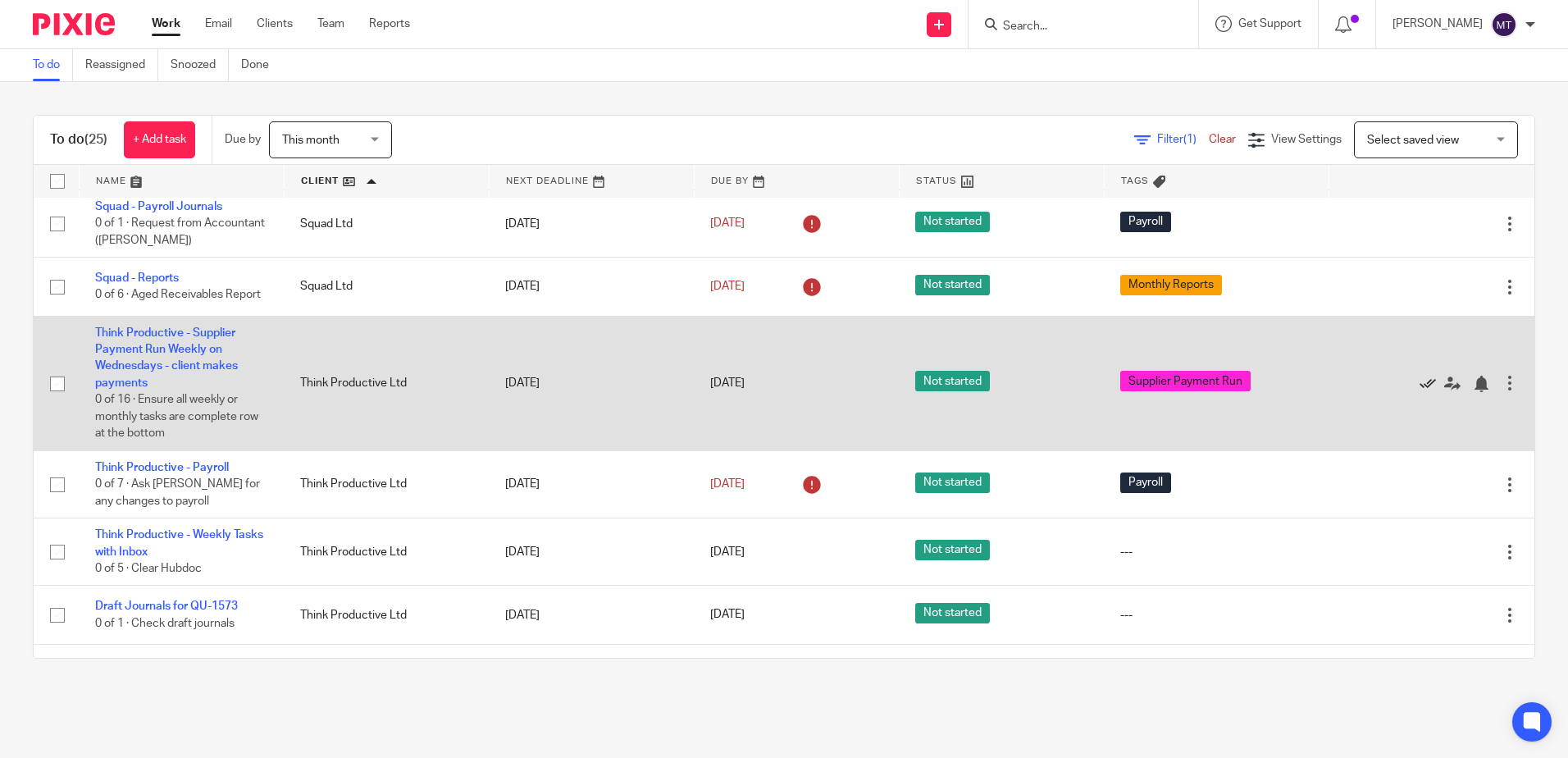
click at [1420, 376] on icon at bounding box center [1428, 384] width 16 height 16
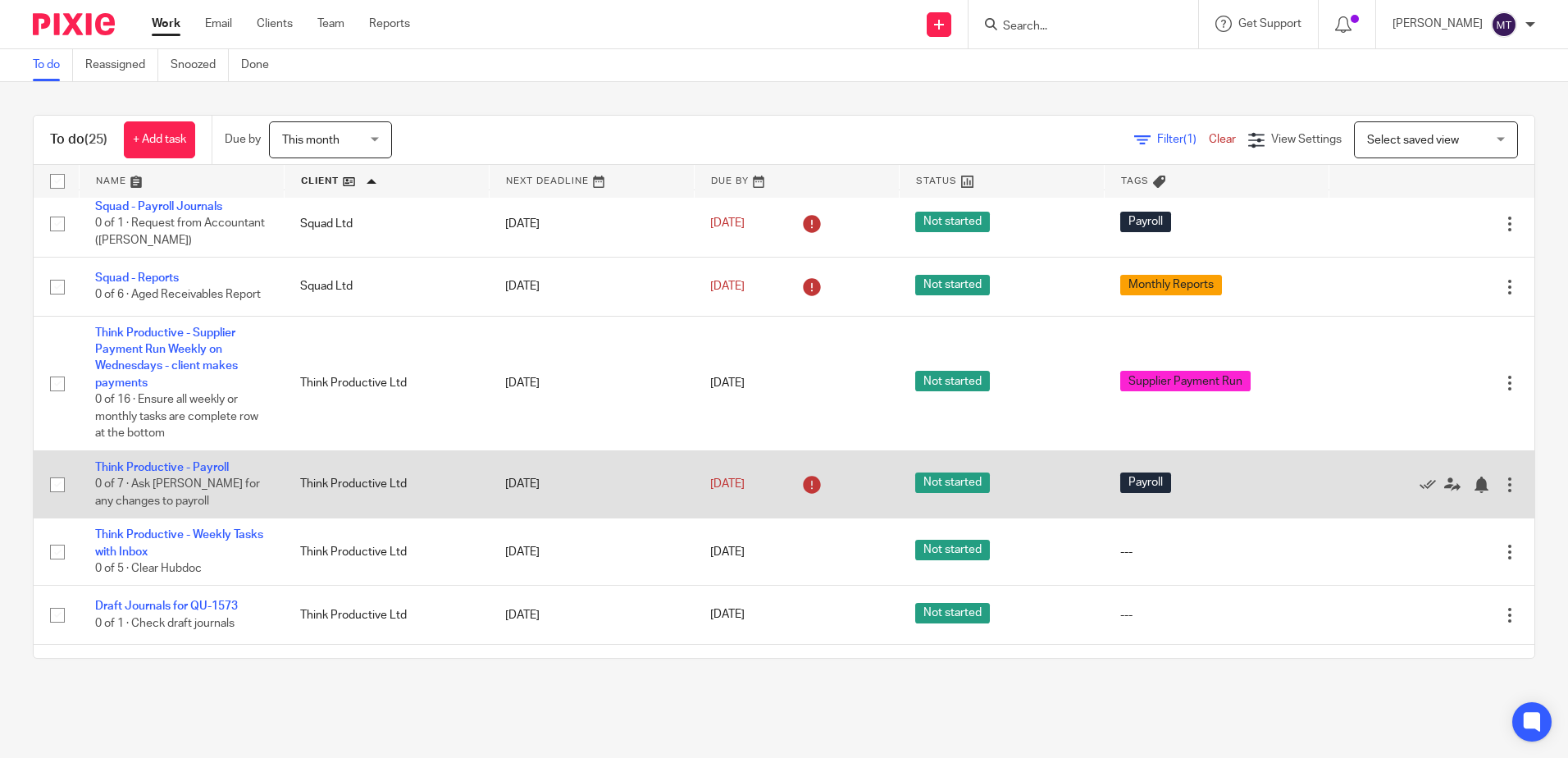
scroll to position [1201, 0]
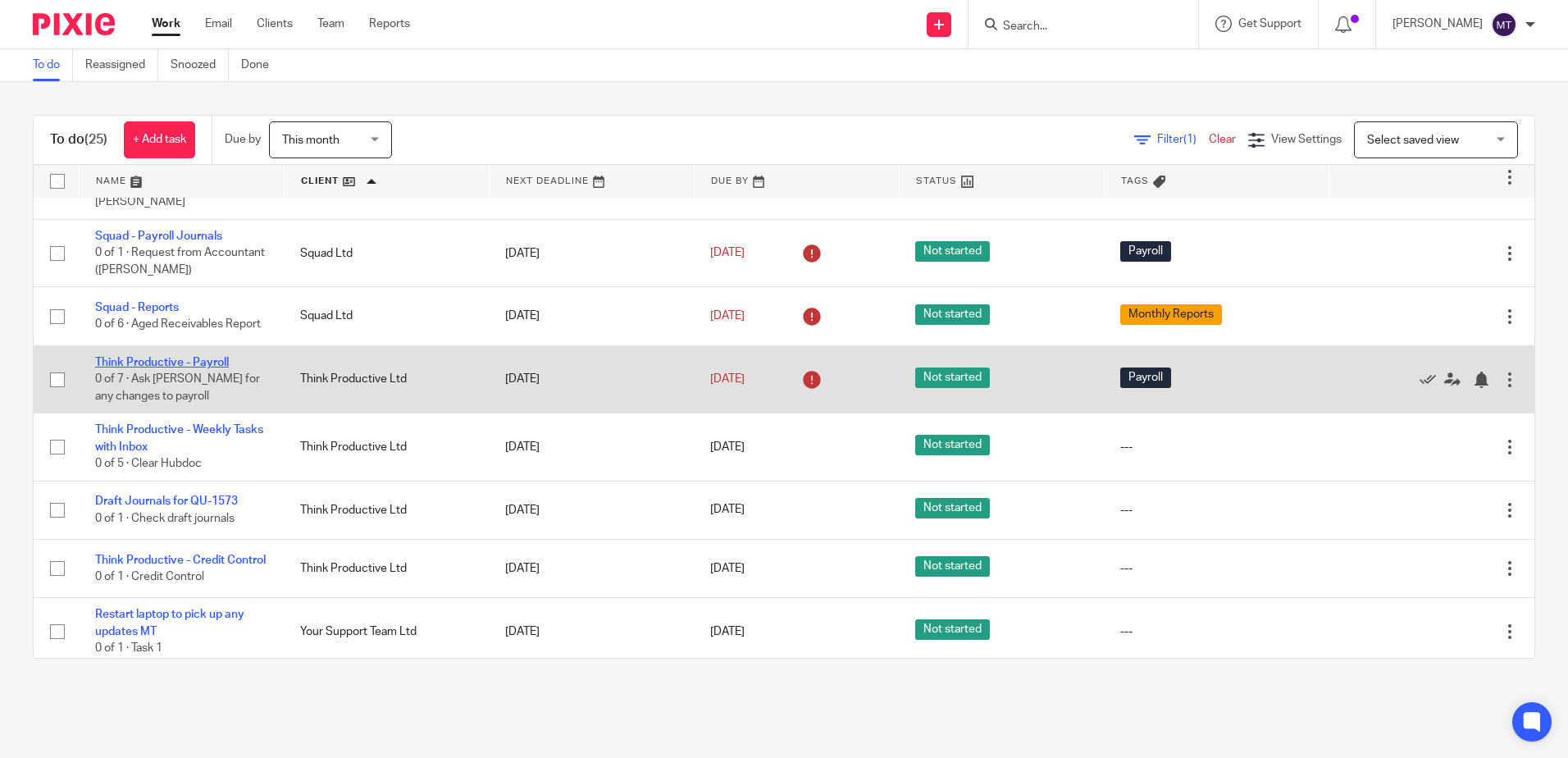
click at [159, 357] on link "Think Productive - Payroll" at bounding box center [162, 363] width 134 height 12
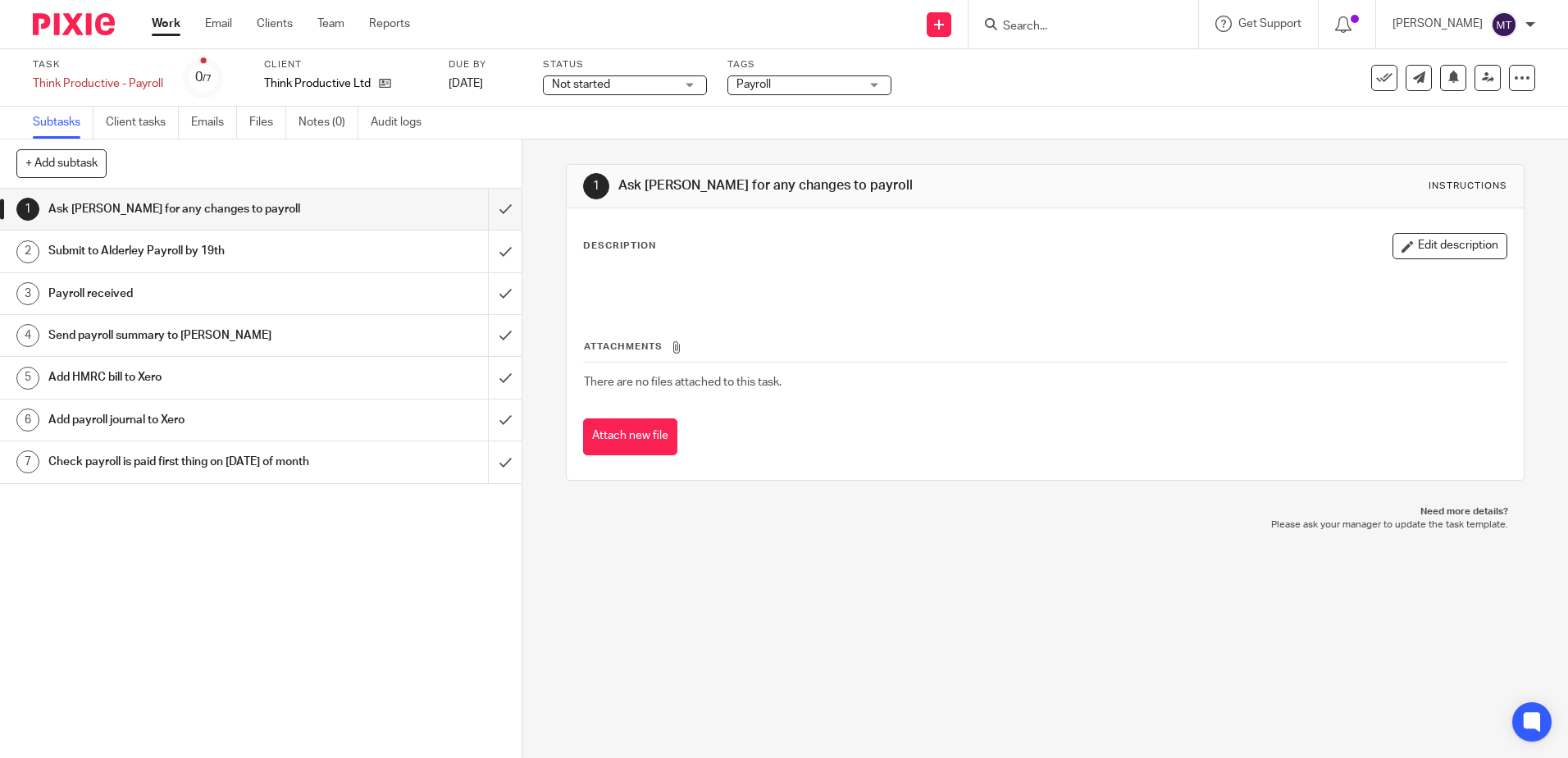
click at [168, 22] on link "Work" at bounding box center [166, 24] width 29 height 16
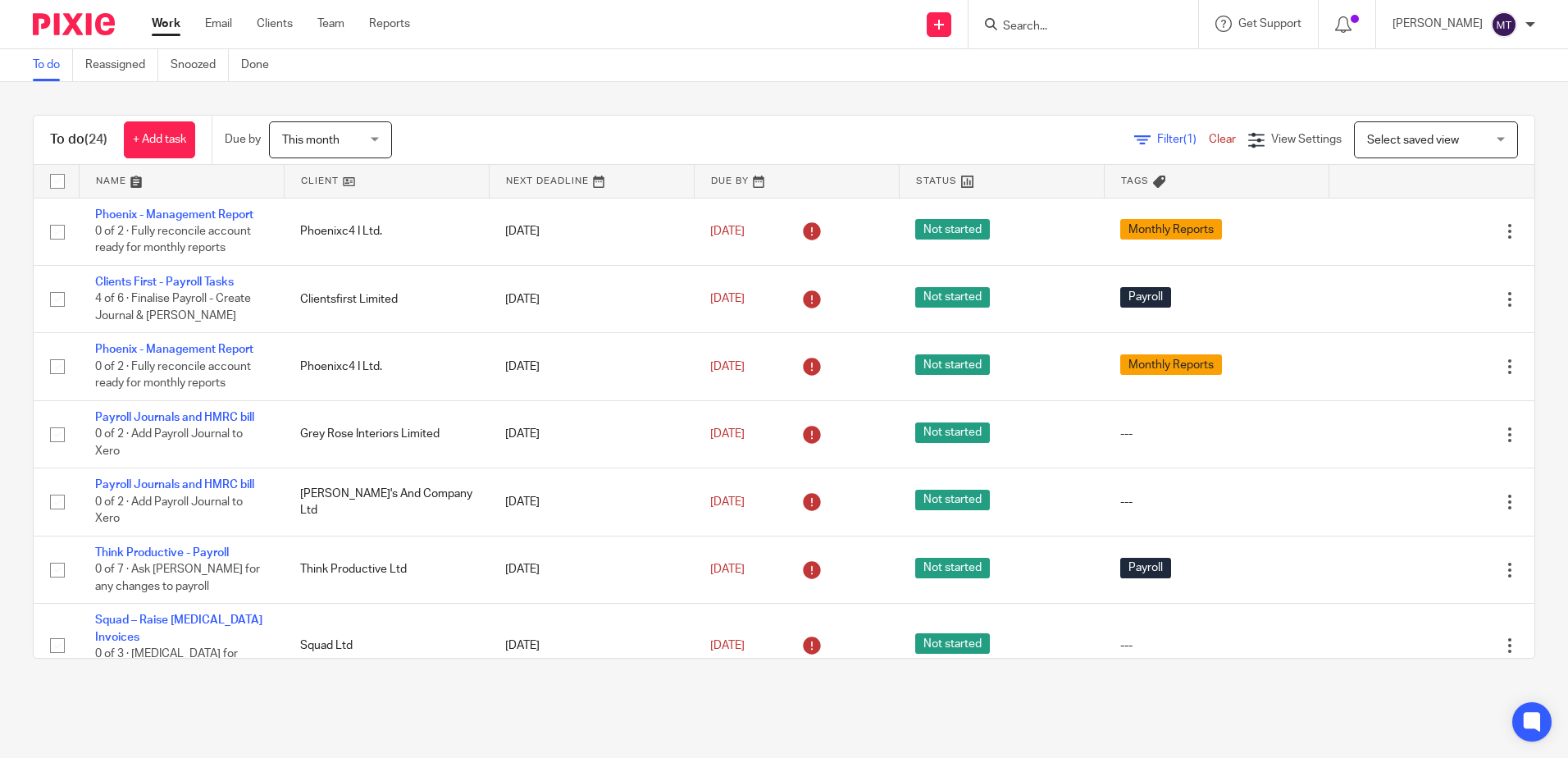
click at [315, 179] on link at bounding box center [386, 182] width 205 height 33
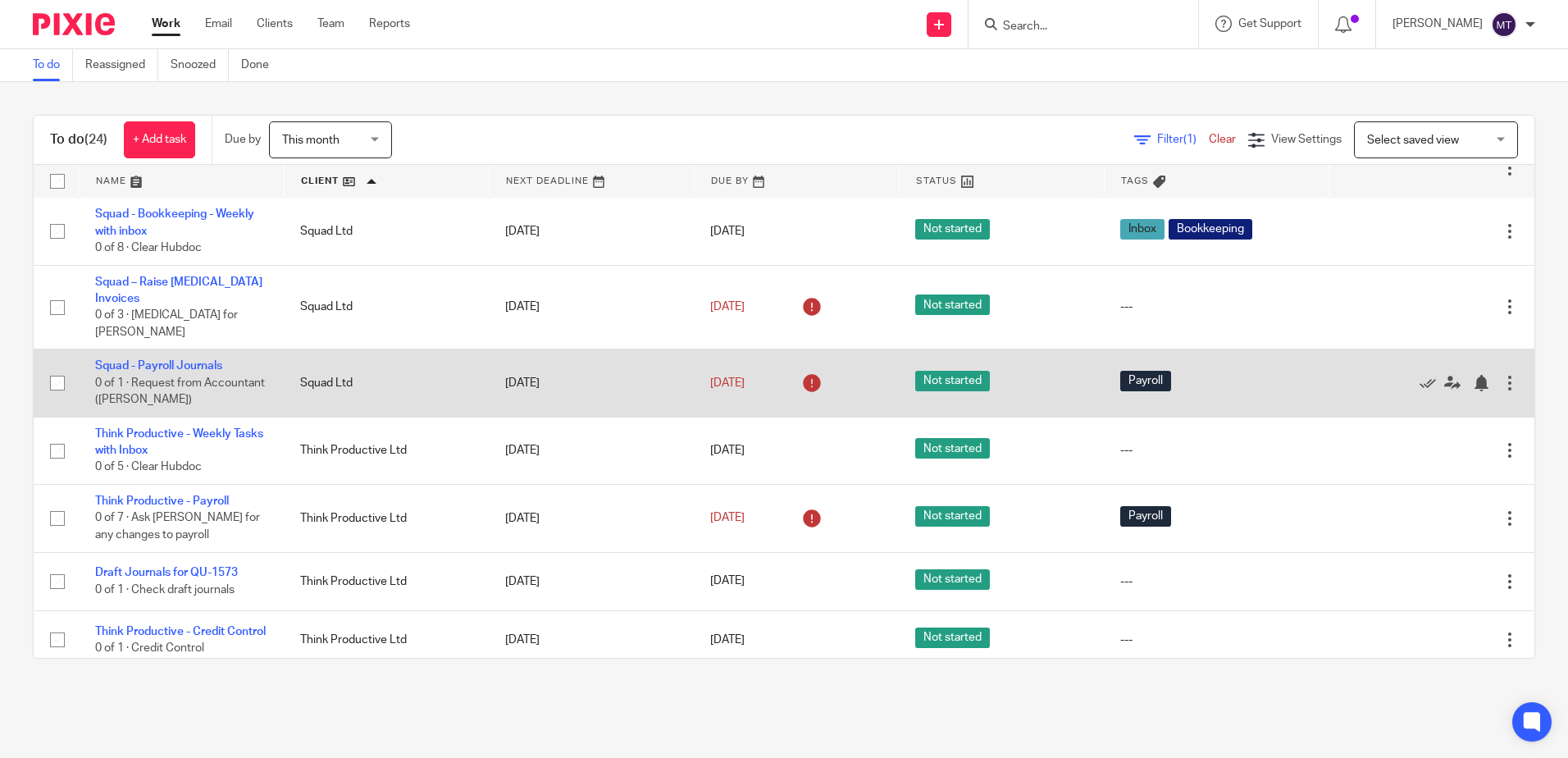
scroll to position [1201, 0]
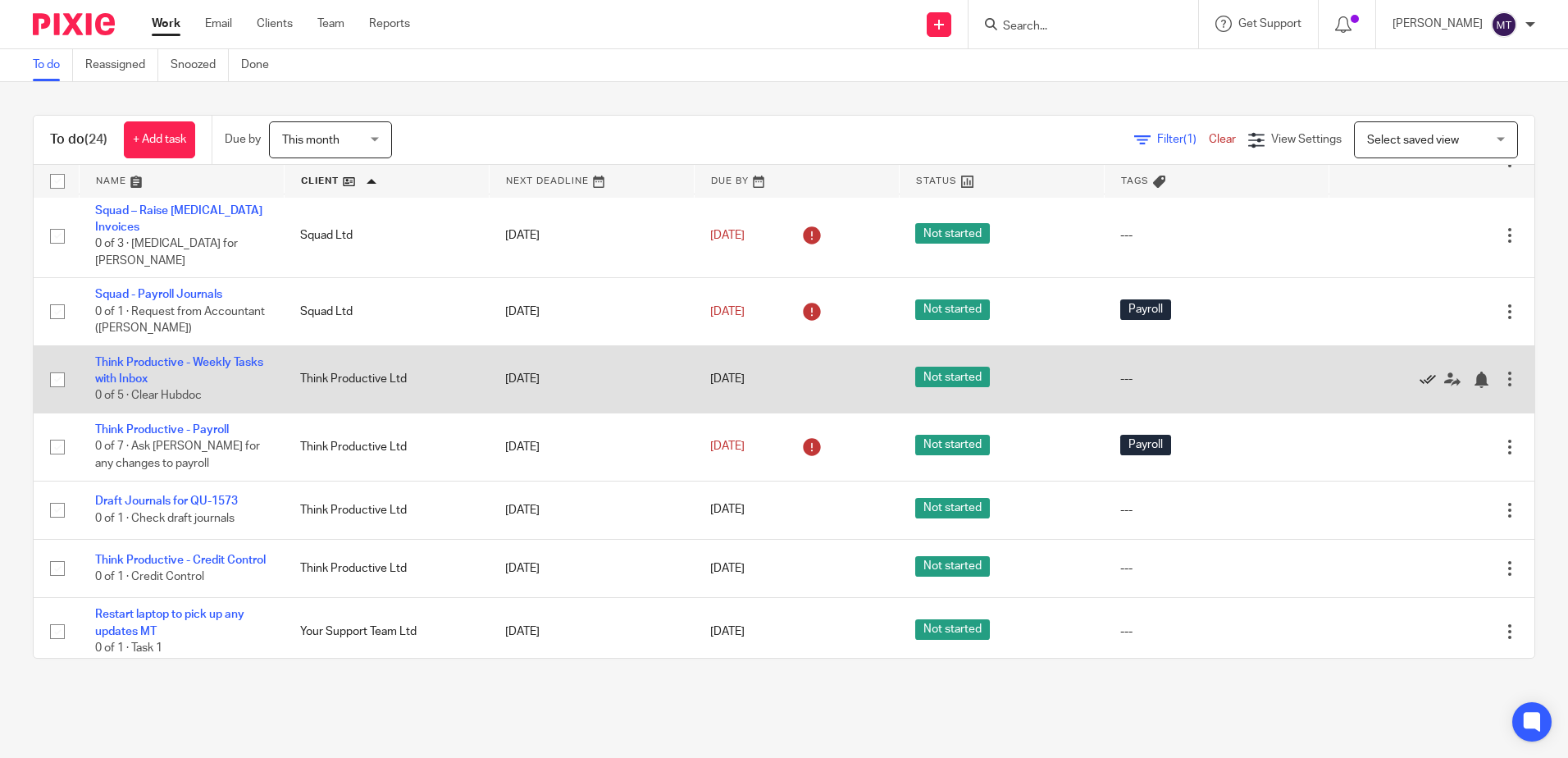
click at [1420, 372] on icon at bounding box center [1428, 380] width 16 height 16
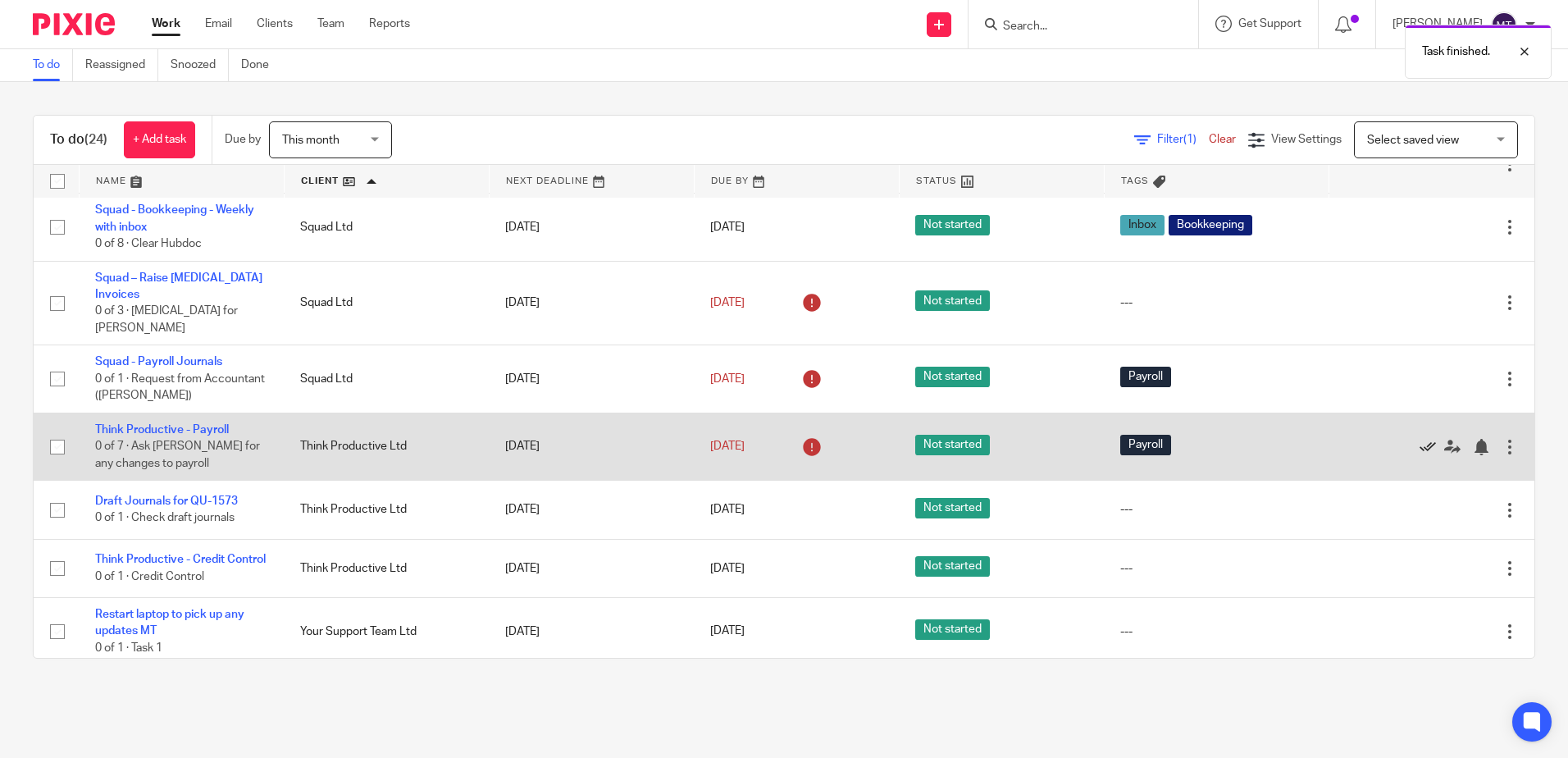
click at [1420, 439] on icon at bounding box center [1428, 447] width 16 height 16
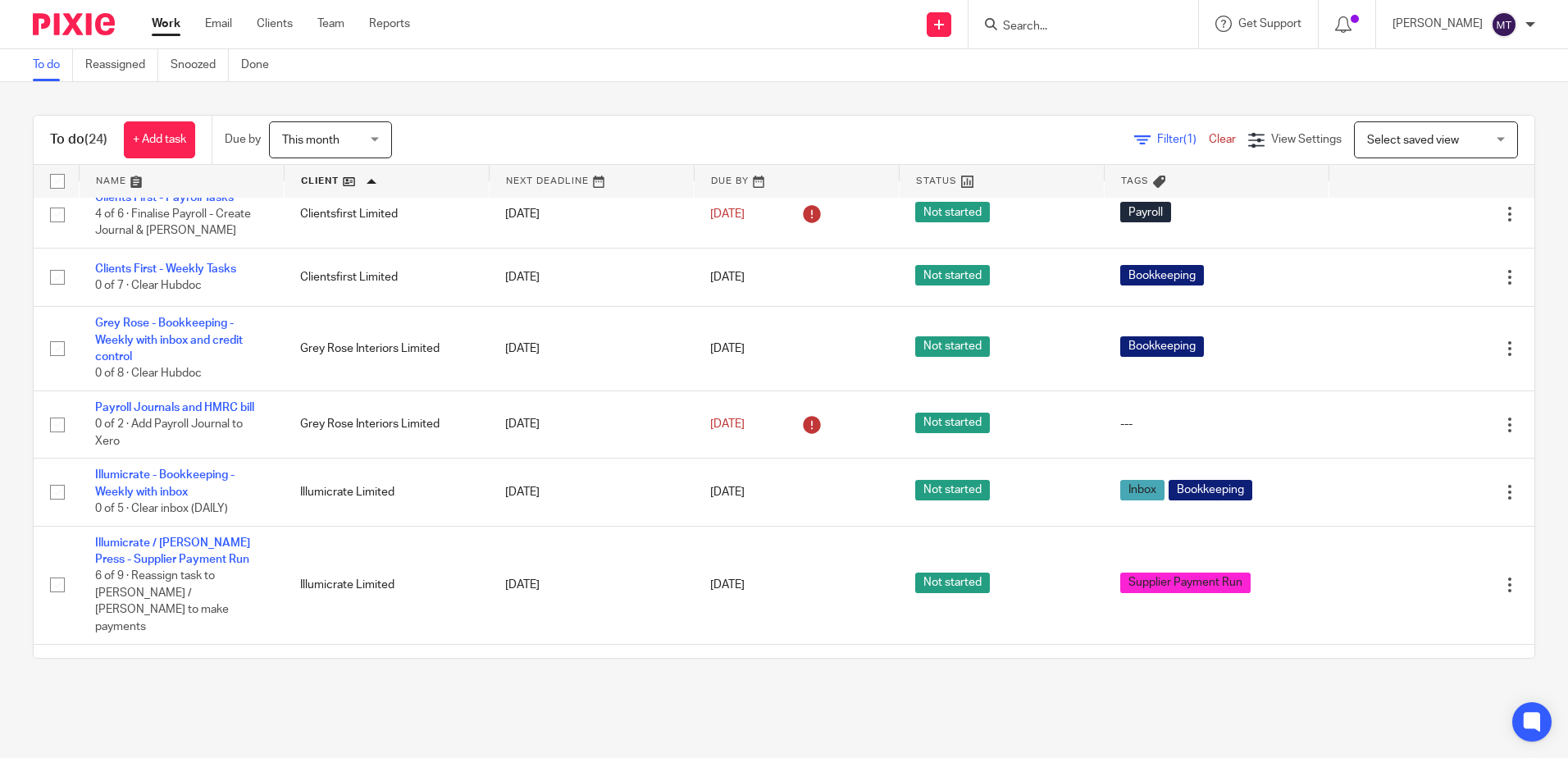
scroll to position [0, 0]
